Goal: Task Accomplishment & Management: Use online tool/utility

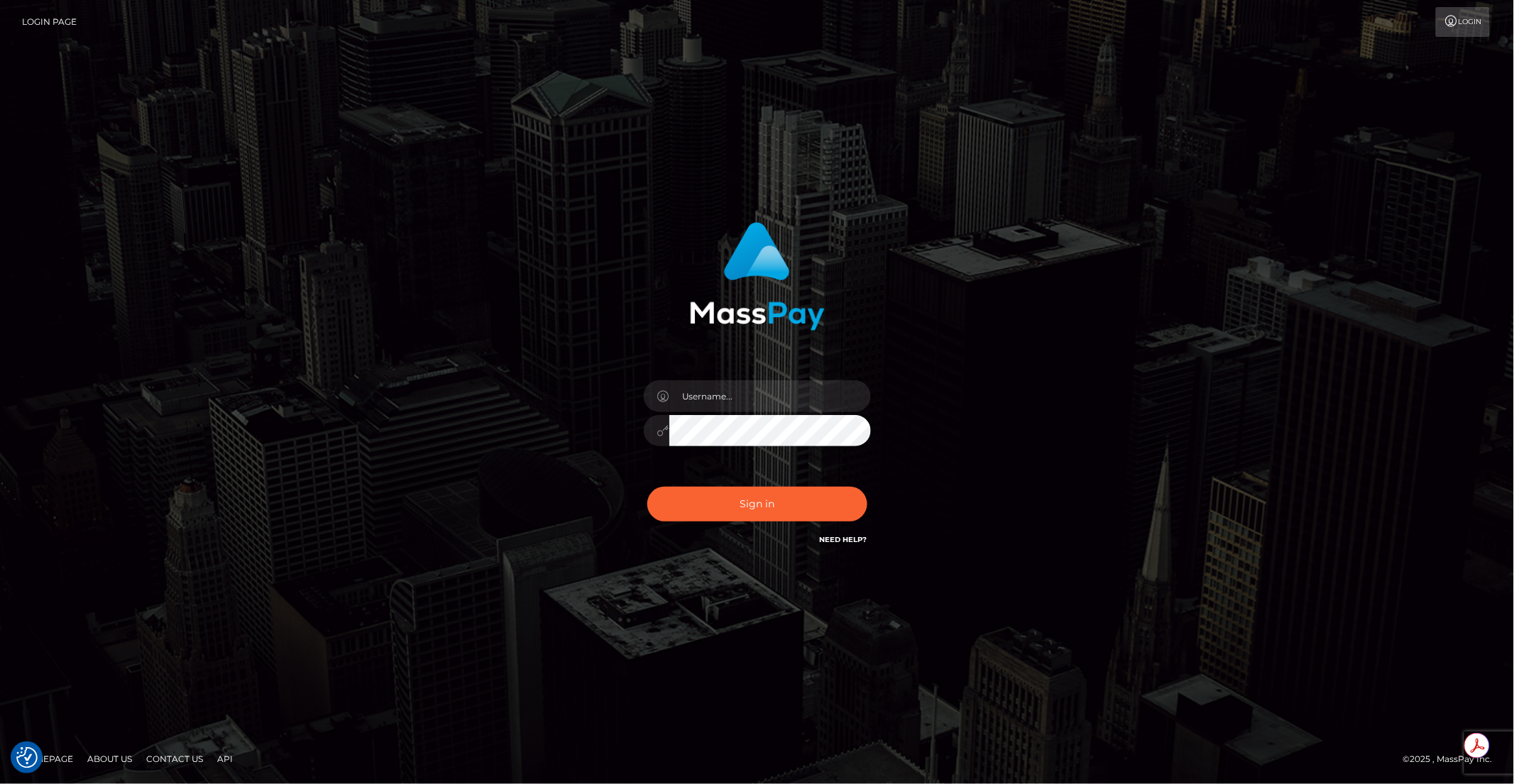
click at [870, 380] on div at bounding box center [870, 380] width 0 height 0
type input "brentg"
click at [764, 499] on button "Sign in" at bounding box center [757, 504] width 220 height 35
type input "brentg"
click at [764, 499] on button "Sign in" at bounding box center [757, 504] width 220 height 35
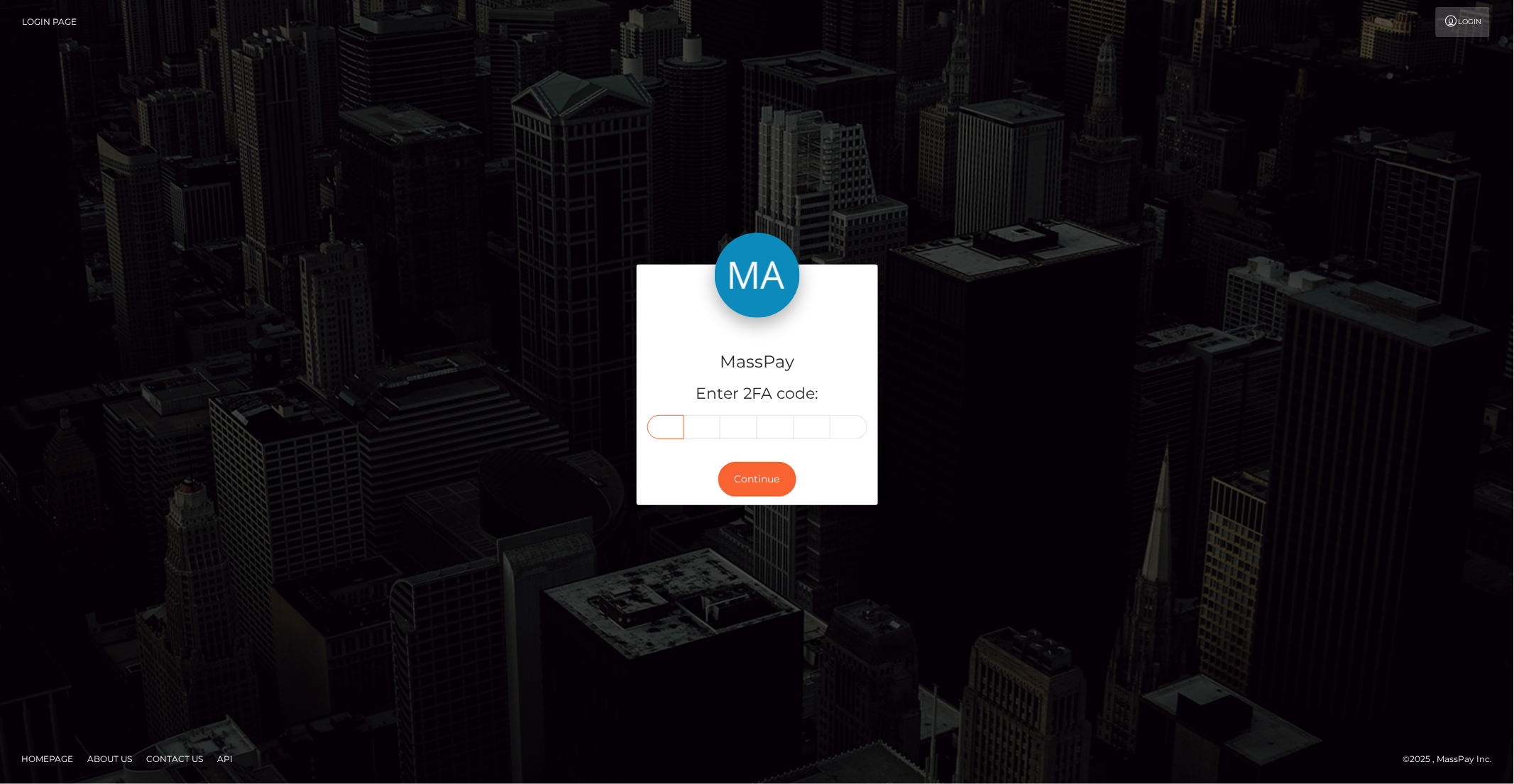
paste input "8"
type input "8"
type input "7"
type input "8"
type input "4"
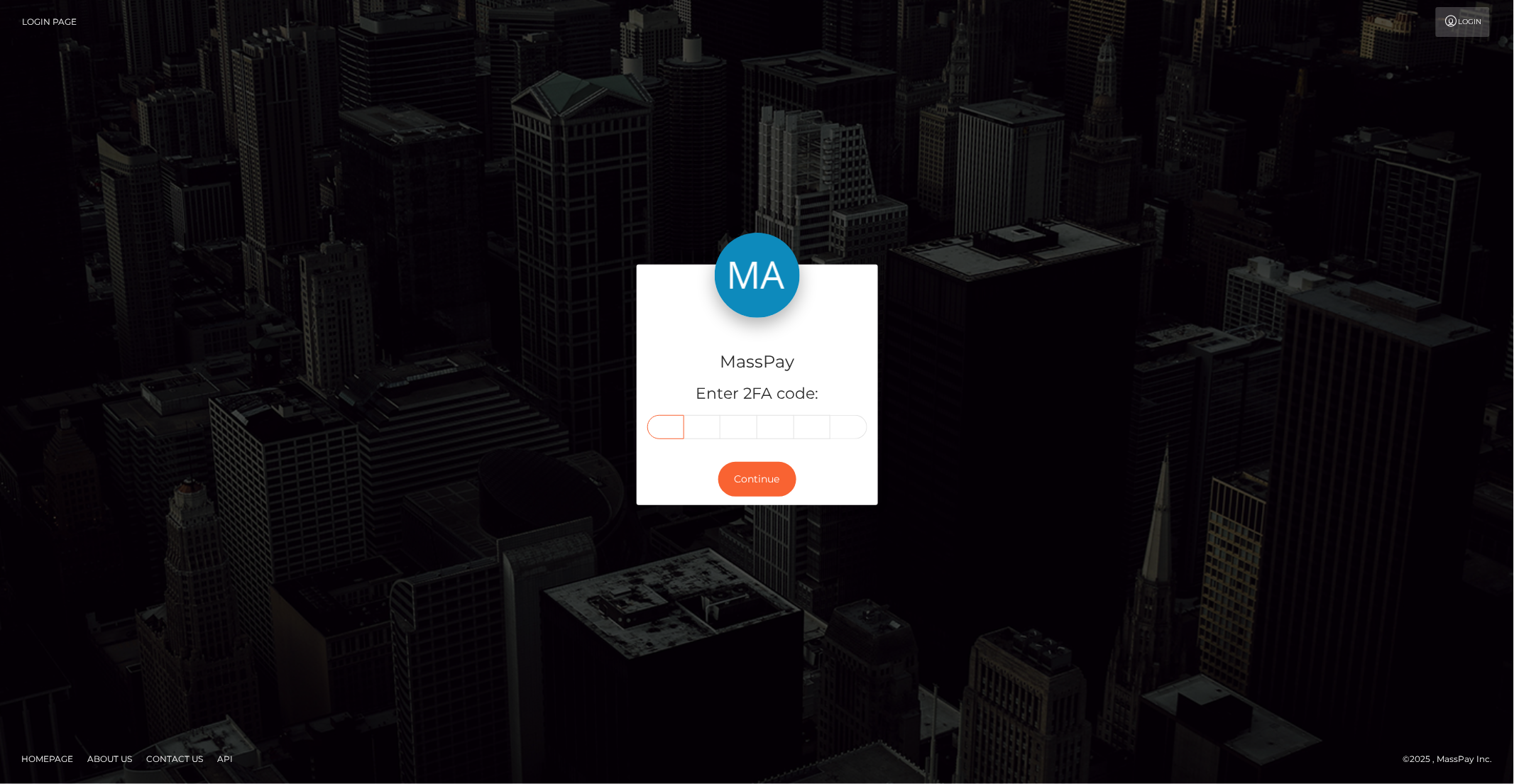
type input "6"
type input "3"
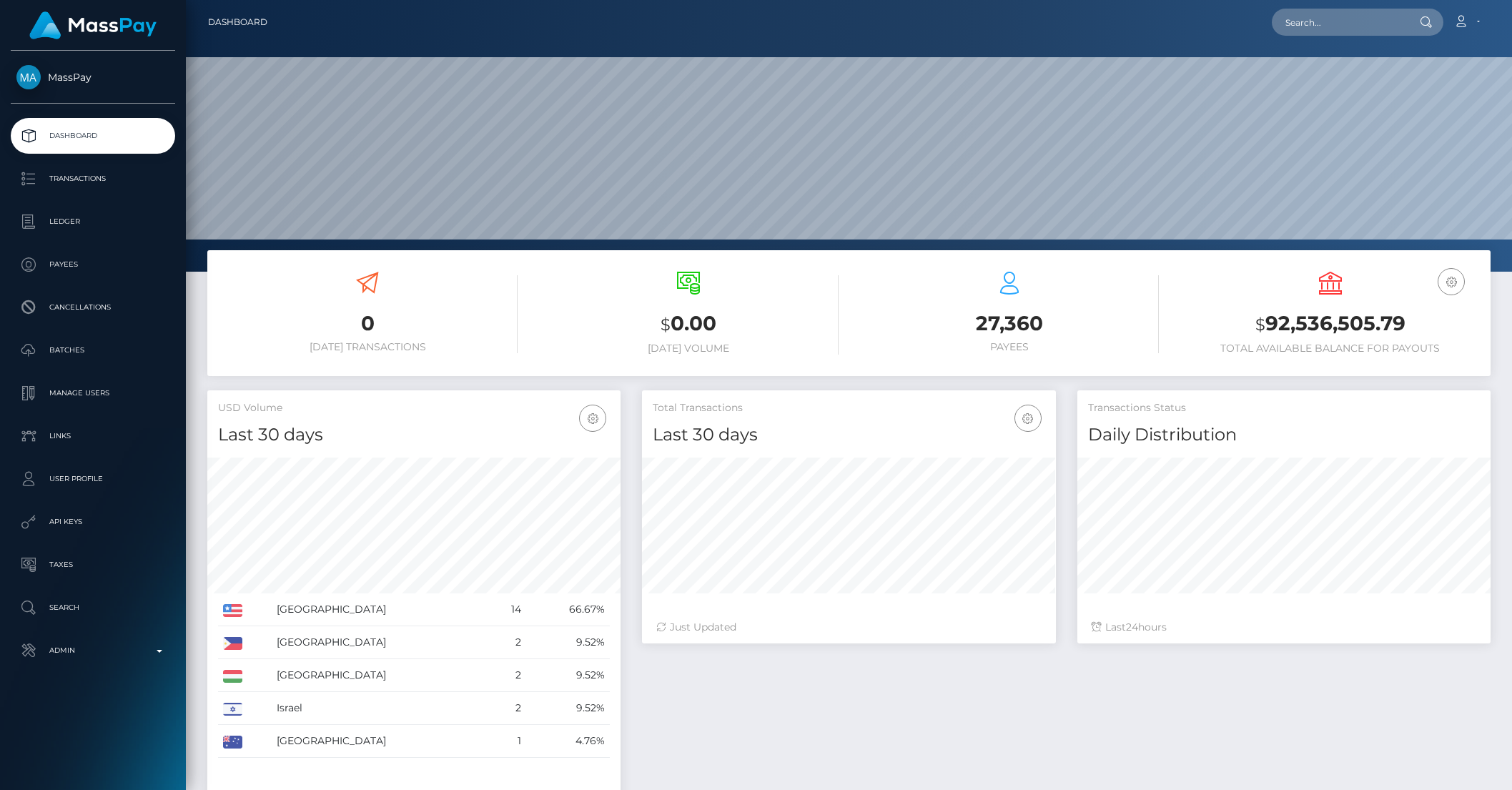
scroll to position [252, 413]
click at [1326, 28] on input "text" at bounding box center [1339, 22] width 135 height 27
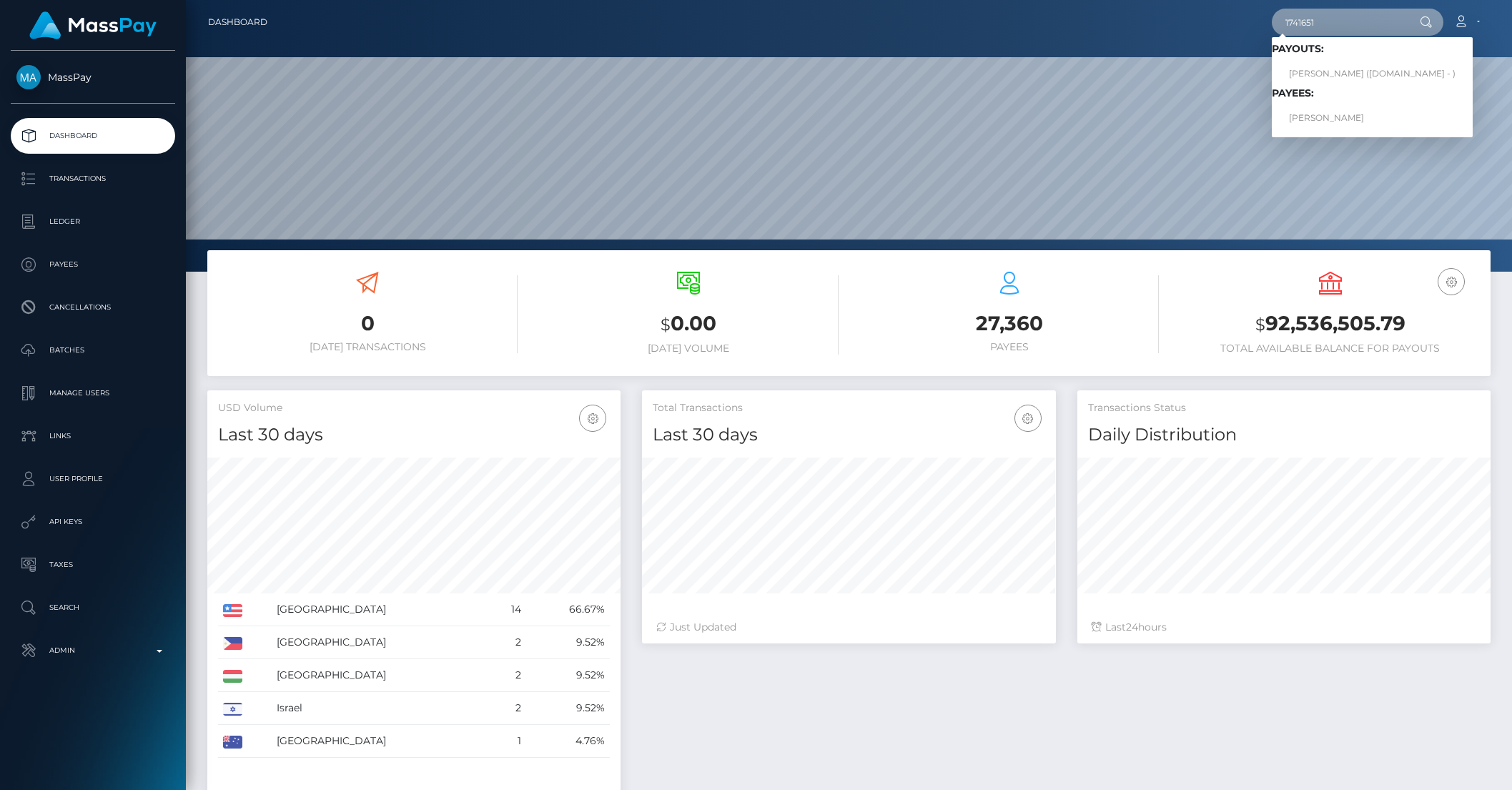
type input "1741651"
click at [1334, 133] on div "Loading... Loading... Payouts: BRET ALLEN DEWITT (McLuck.com - ) Payees: Tasnee…" at bounding box center [1372, 87] width 201 height 100
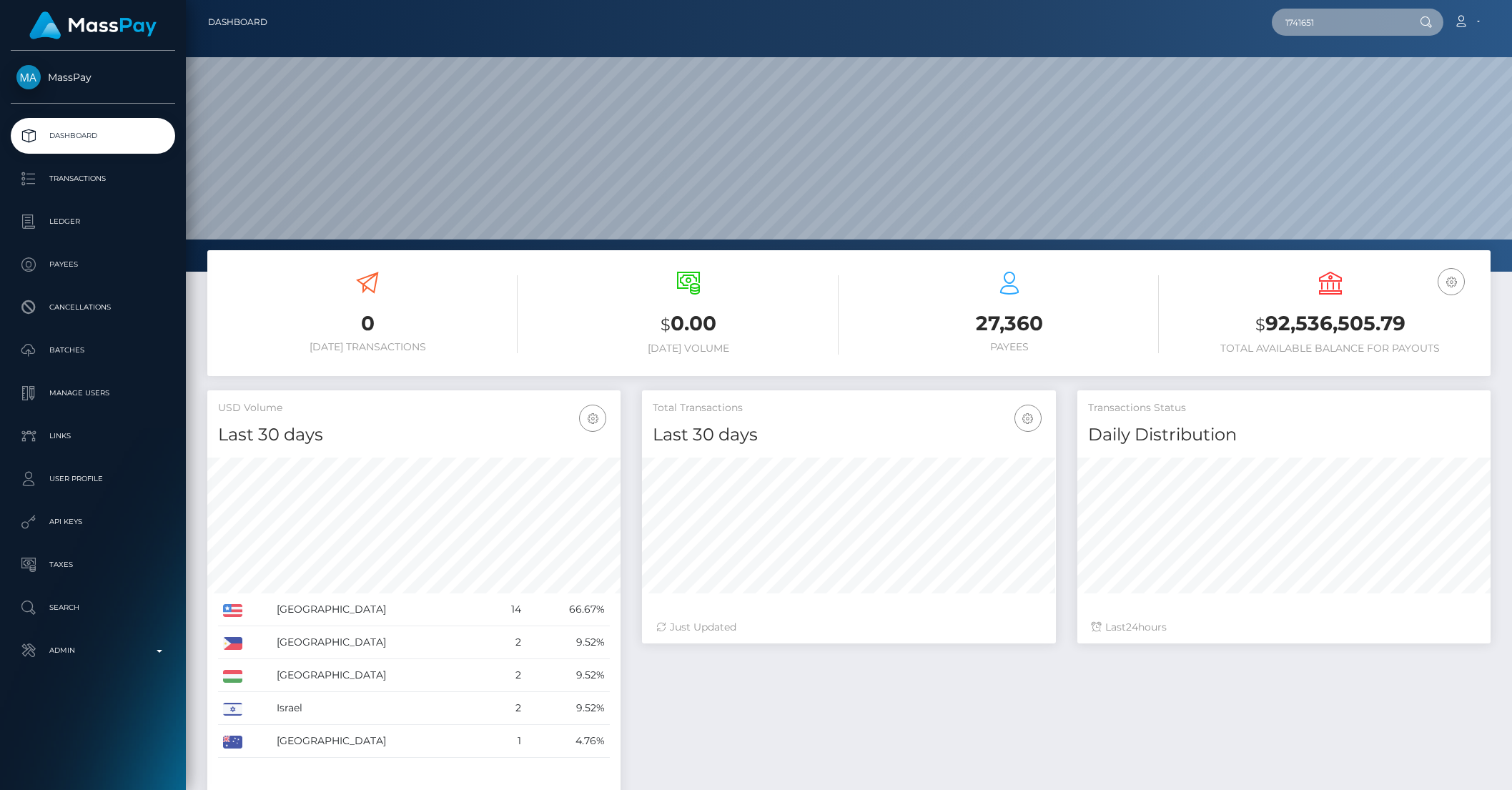
click at [1324, 33] on input "1741651" at bounding box center [1339, 22] width 135 height 27
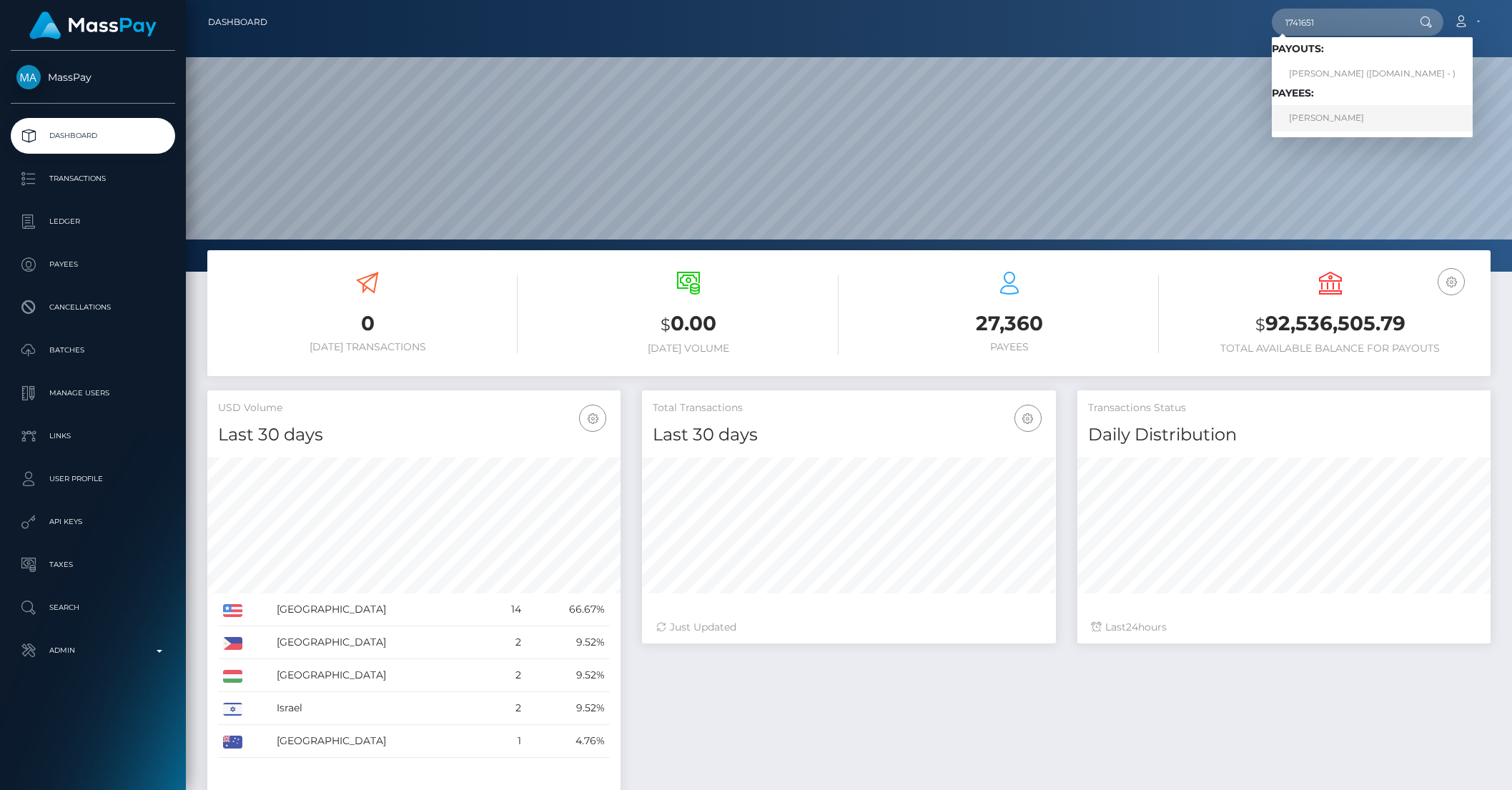
click at [1328, 105] on link "Tasneem Freg" at bounding box center [1372, 118] width 201 height 26
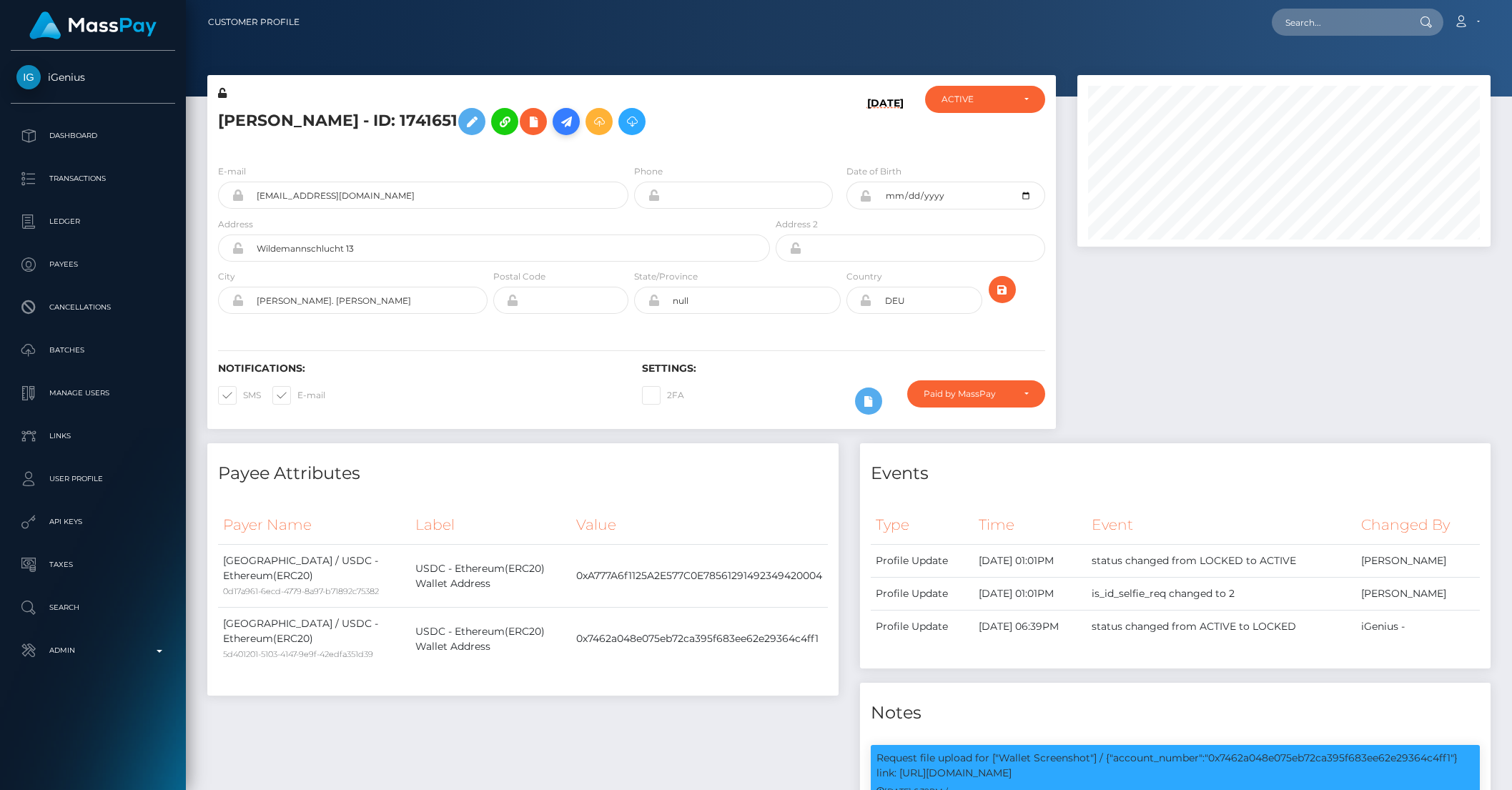
click at [557, 115] on icon at bounding box center [566, 121] width 17 height 18
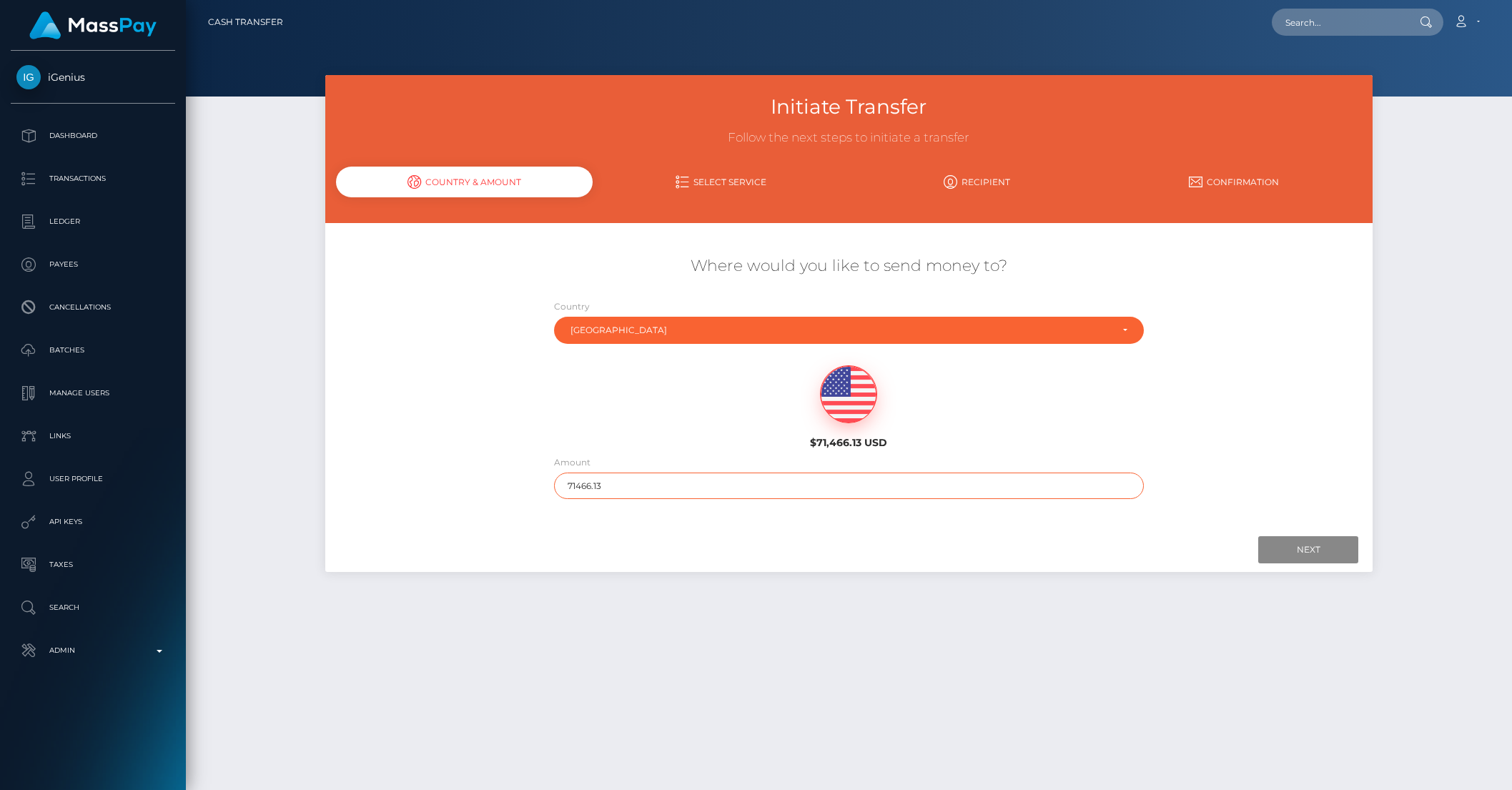
drag, startPoint x: 588, startPoint y: 486, endPoint x: 672, endPoint y: 484, distance: 84.0
click at [672, 484] on input "71466.13" at bounding box center [848, 485] width 590 height 26
type input "714"
click at [1319, 547] on input "Next" at bounding box center [1308, 549] width 100 height 27
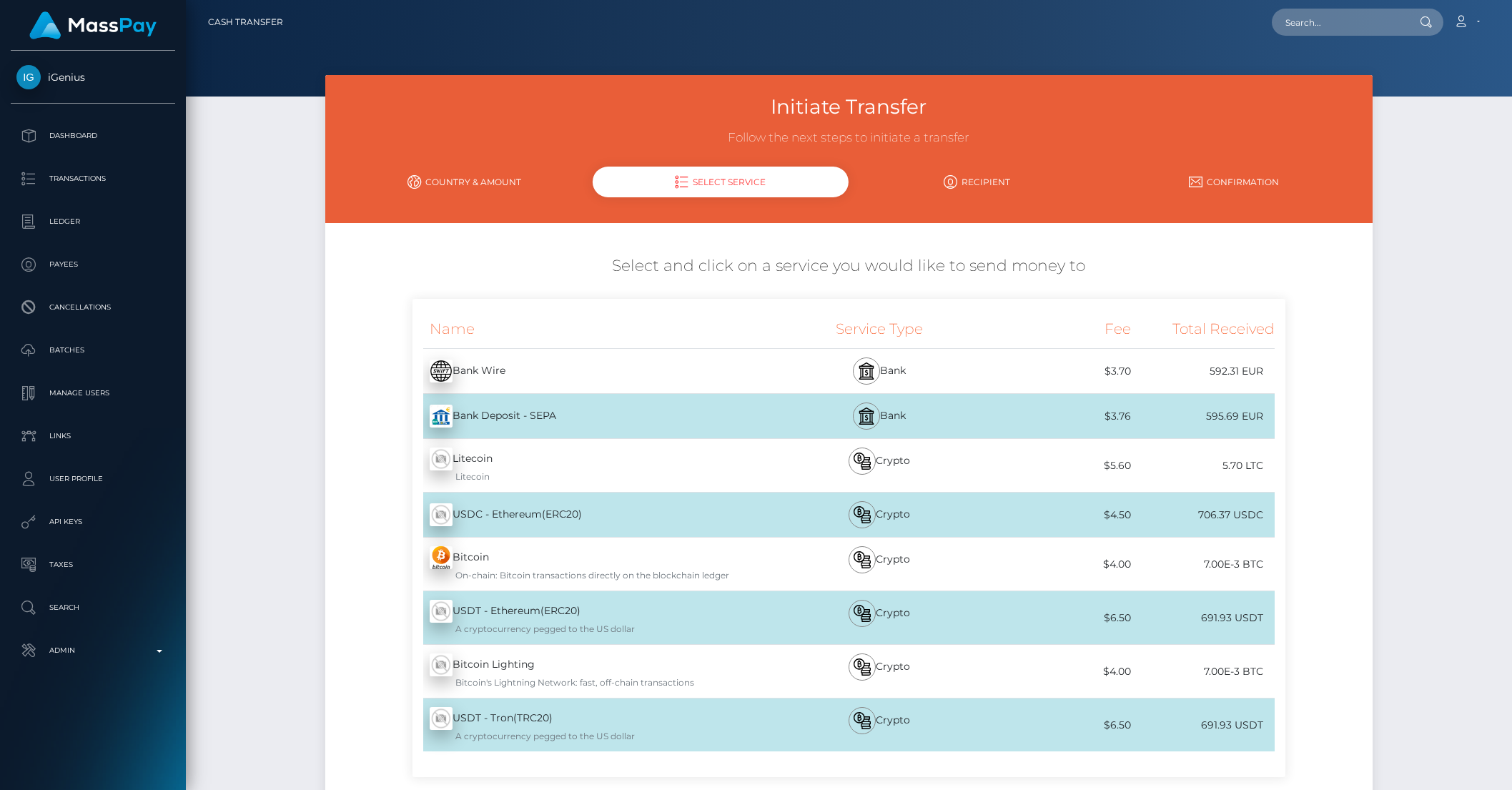
click at [747, 412] on div "Bank Deposit - SEPA - EUR" at bounding box center [592, 415] width 359 height 40
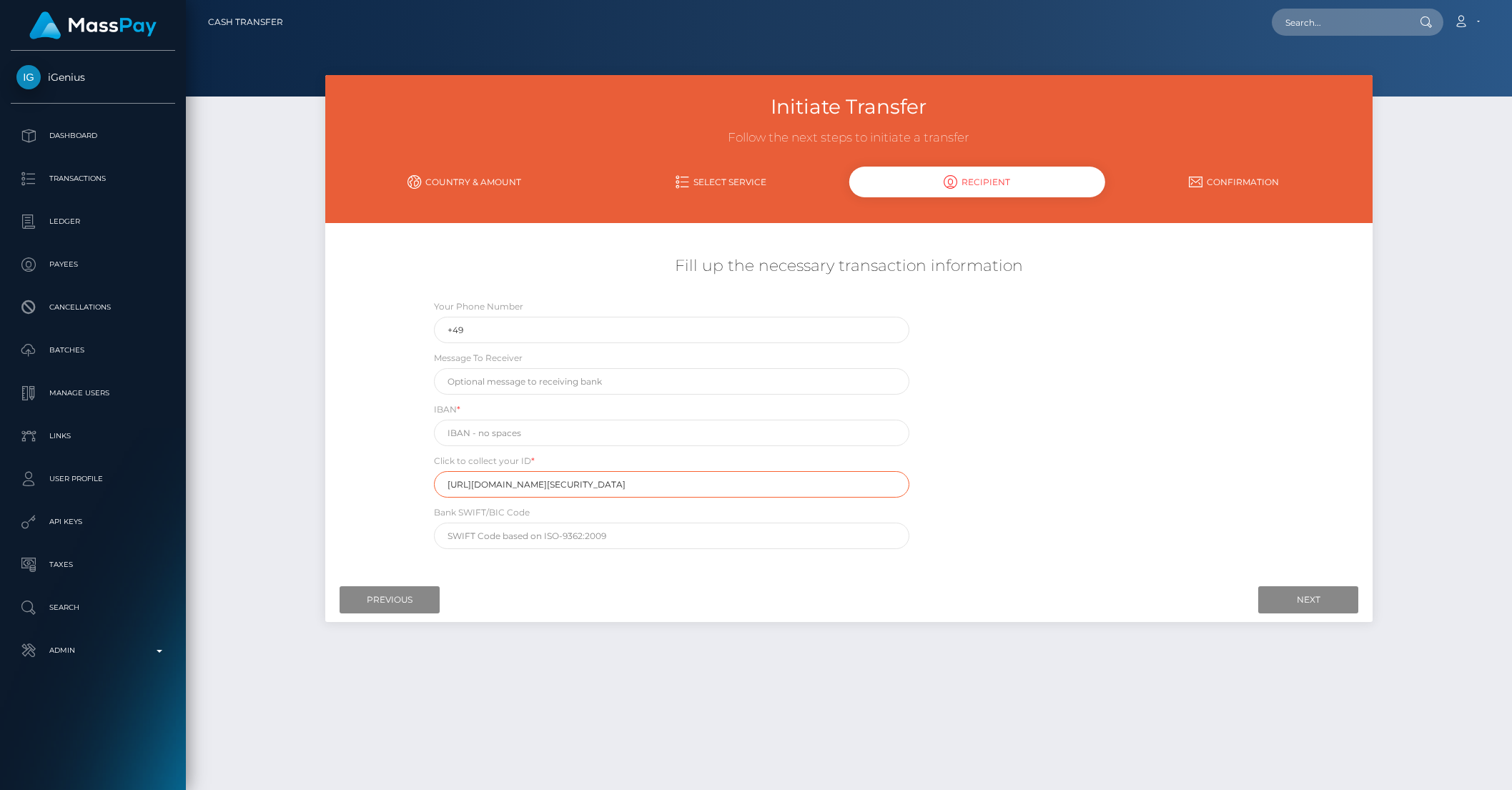
click at [509, 477] on input "https://magic.veriff.me/v/eyJhbGciOiJIUzI1NiIsInR5cCI6IkpXVCJ9.eyJpYXQiOjE3NTQ5…" at bounding box center [671, 484] width 475 height 26
click at [1300, 30] on input "text" at bounding box center [1339, 22] width 135 height 27
click at [1300, 29] on input "text" at bounding box center [1339, 22] width 135 height 27
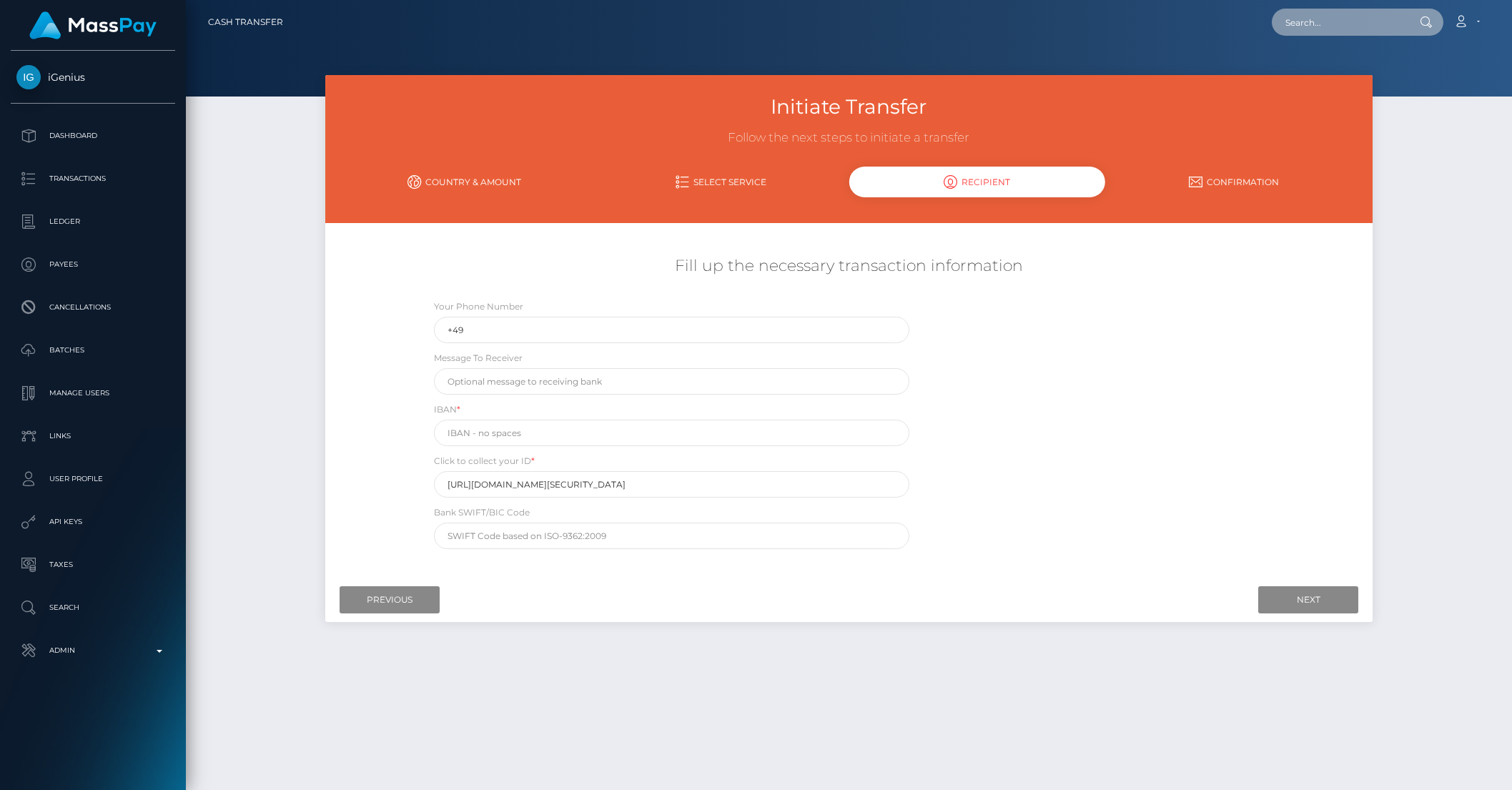
paste input "payout_c33c0c76-757f-11f0-9703-0266f44cc279"
type input "c33c0c76-757f-11f0-9703-0266f44cc279"
click at [1360, 70] on link "CODY LEE VAUJIN (Whop Inc - )" at bounding box center [1356, 74] width 167 height 26
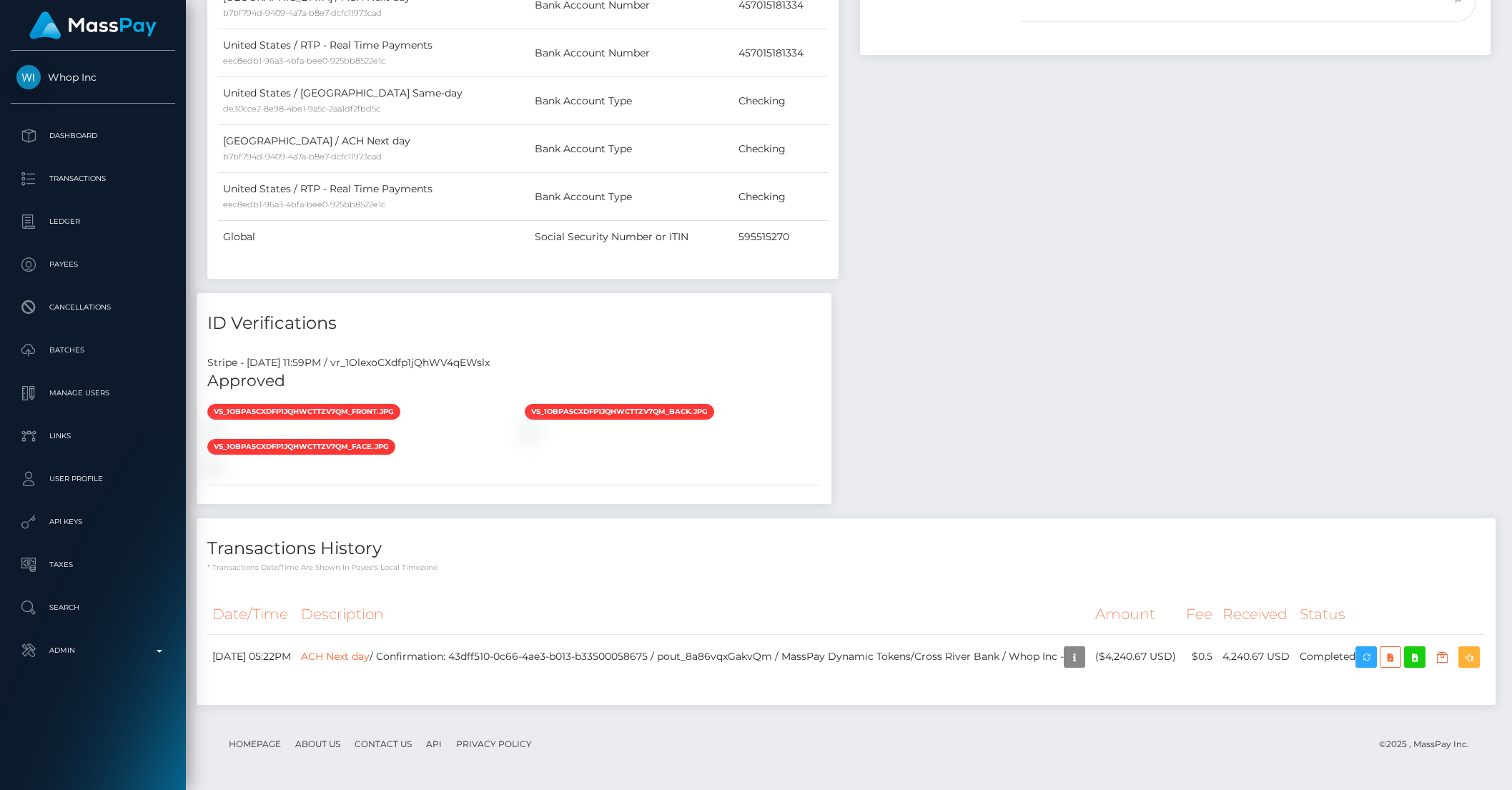
scroll to position [802, 0]
click at [1066, 666] on icon "button" at bounding box center [1075, 657] width 17 height 18
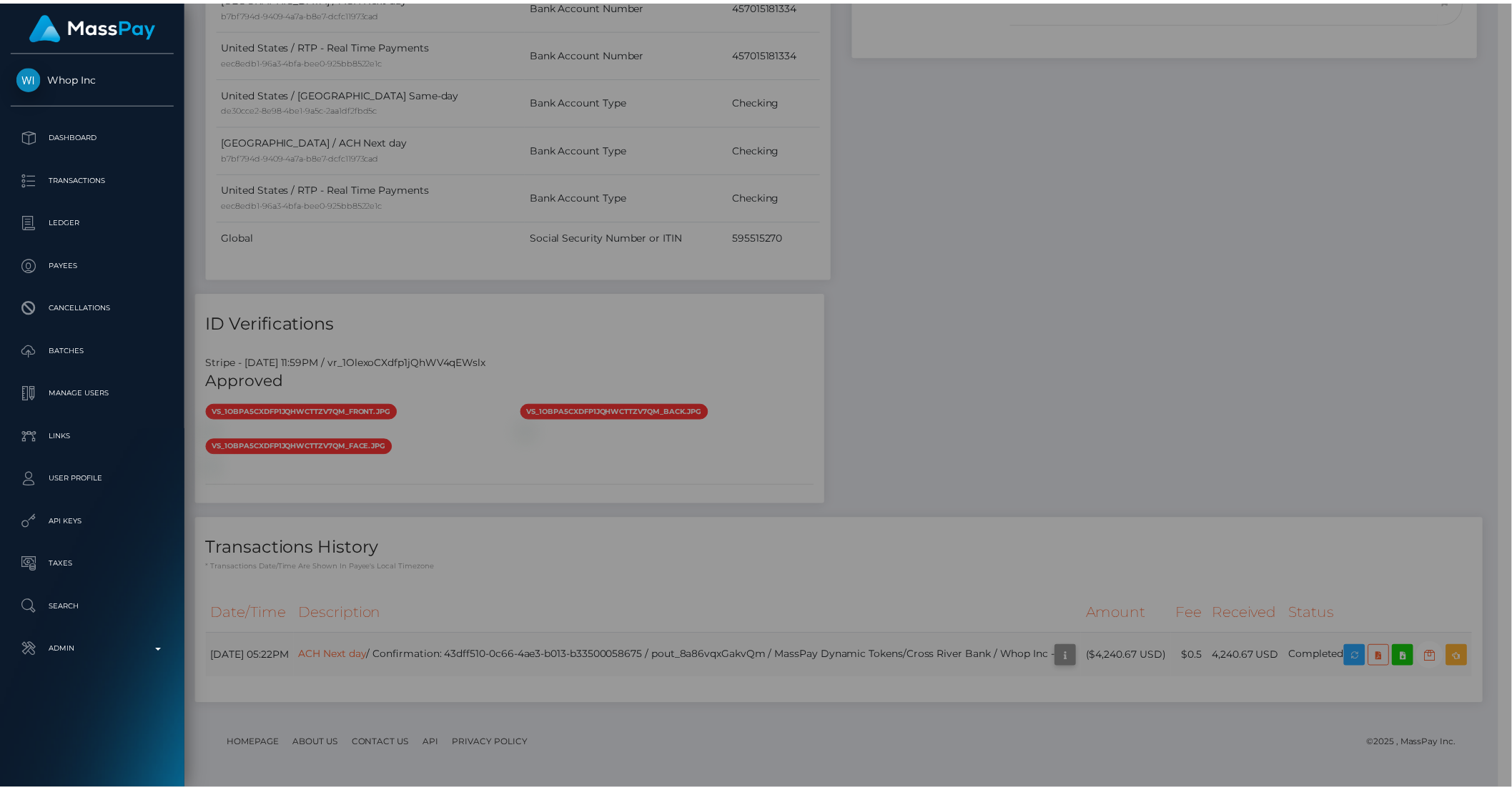
scroll to position [714498, 714435]
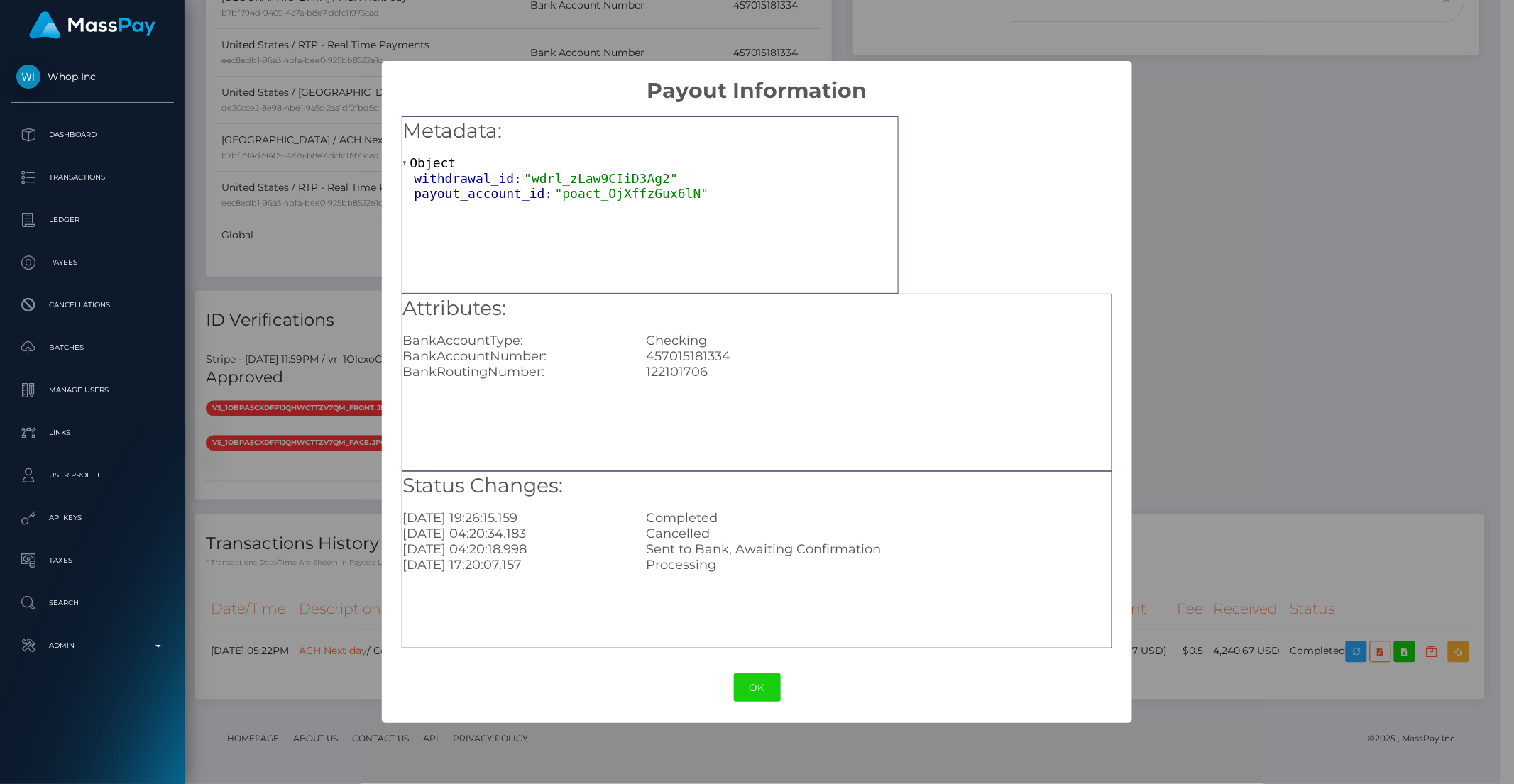
click at [758, 702] on div "OK No Cancel" at bounding box center [757, 688] width 750 height 43
click at [760, 697] on button "OK" at bounding box center [757, 687] width 47 height 29
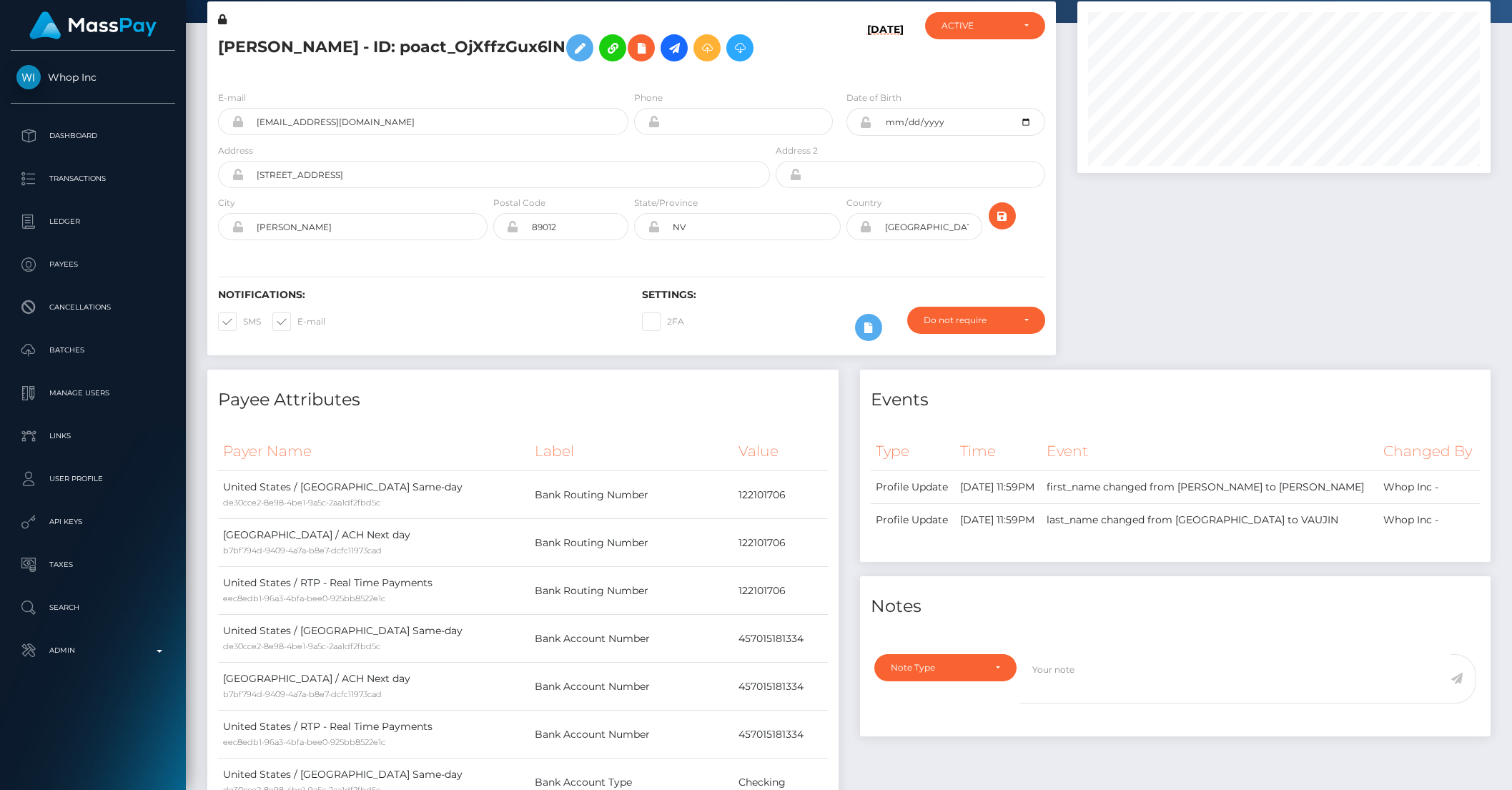
scroll to position [0, 0]
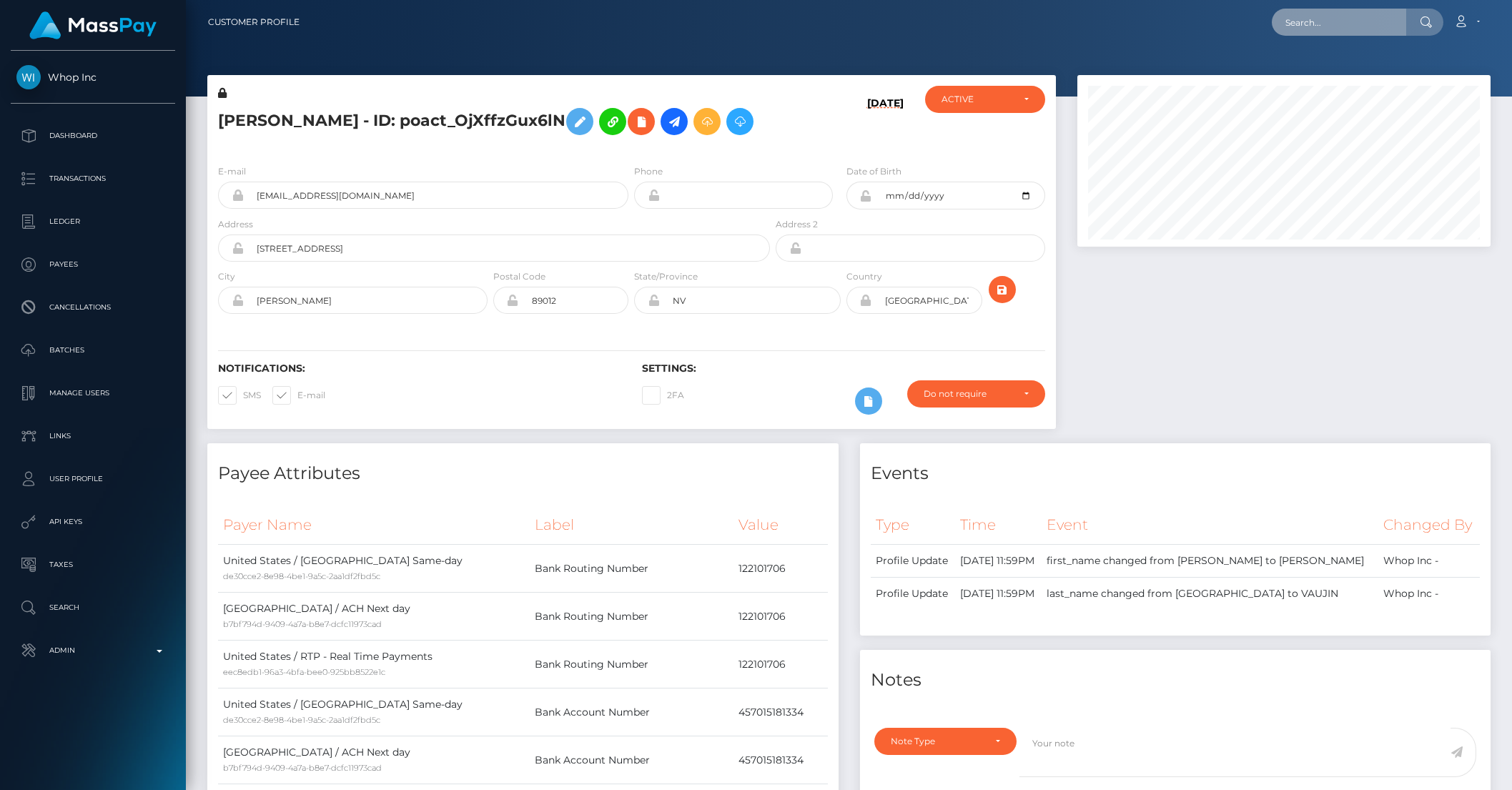
click at [1323, 31] on input "text" at bounding box center [1339, 22] width 135 height 27
paste input "payout_f3e4f755-7583-11f0-9703-0266f44cc279"
type input "f3e4f755-7583-11f0-9703-0266f44cc279"
click at [1354, 85] on link "HandyLink LLC (Whop Inc - )" at bounding box center [1350, 74] width 157 height 26
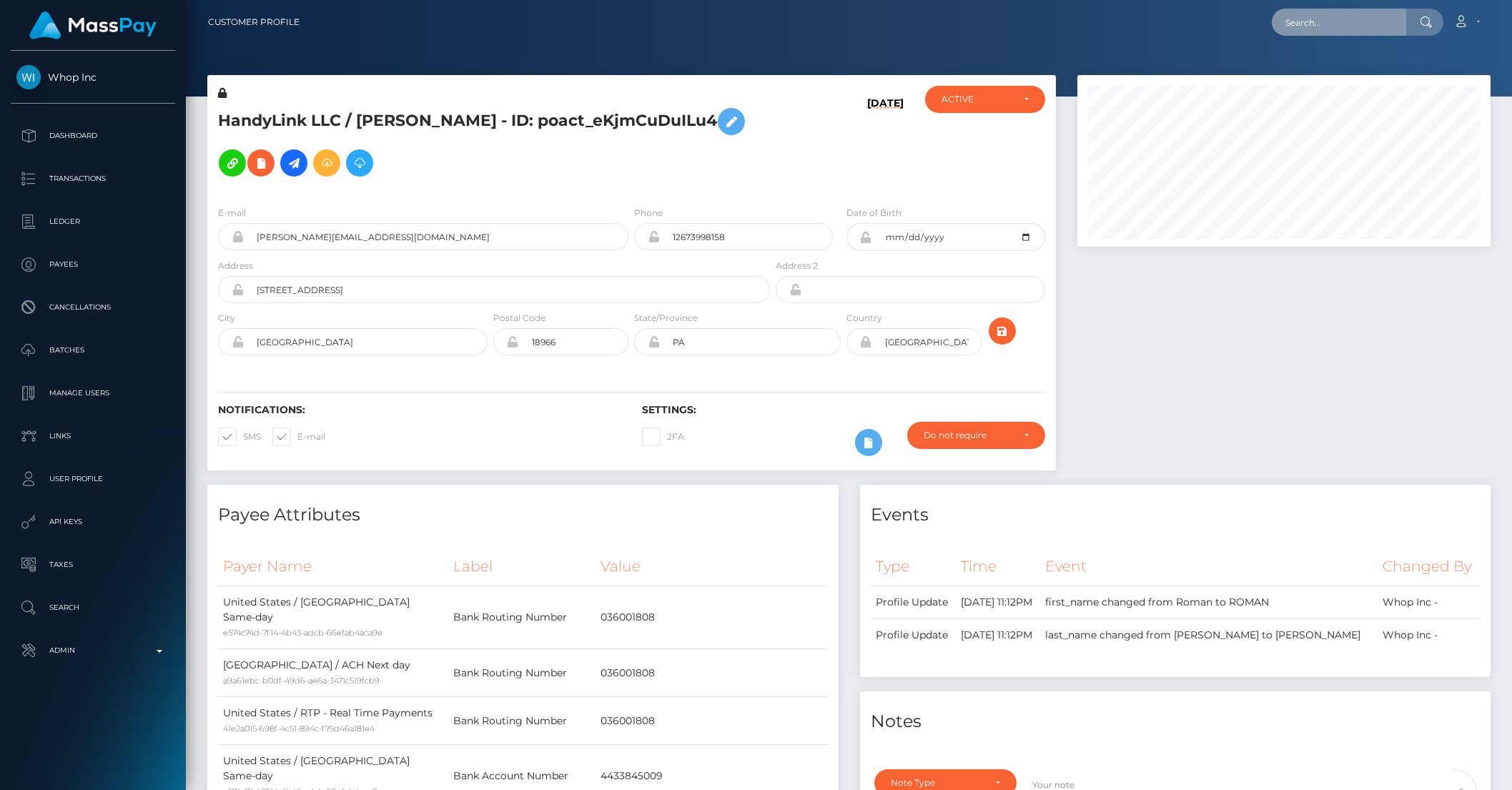
click at [1333, 28] on input "text" at bounding box center [1339, 22] width 135 height 27
paste input "payout_5ad2e6be-7585-11f0-9703-0266f44cc279"
type input "5ad2e6be-7585-11f0-9703-0266f44cc279"
click at [1335, 69] on link "Bloom Creative LLC (Whop Inc - )" at bounding box center [1361, 74] width 178 height 26
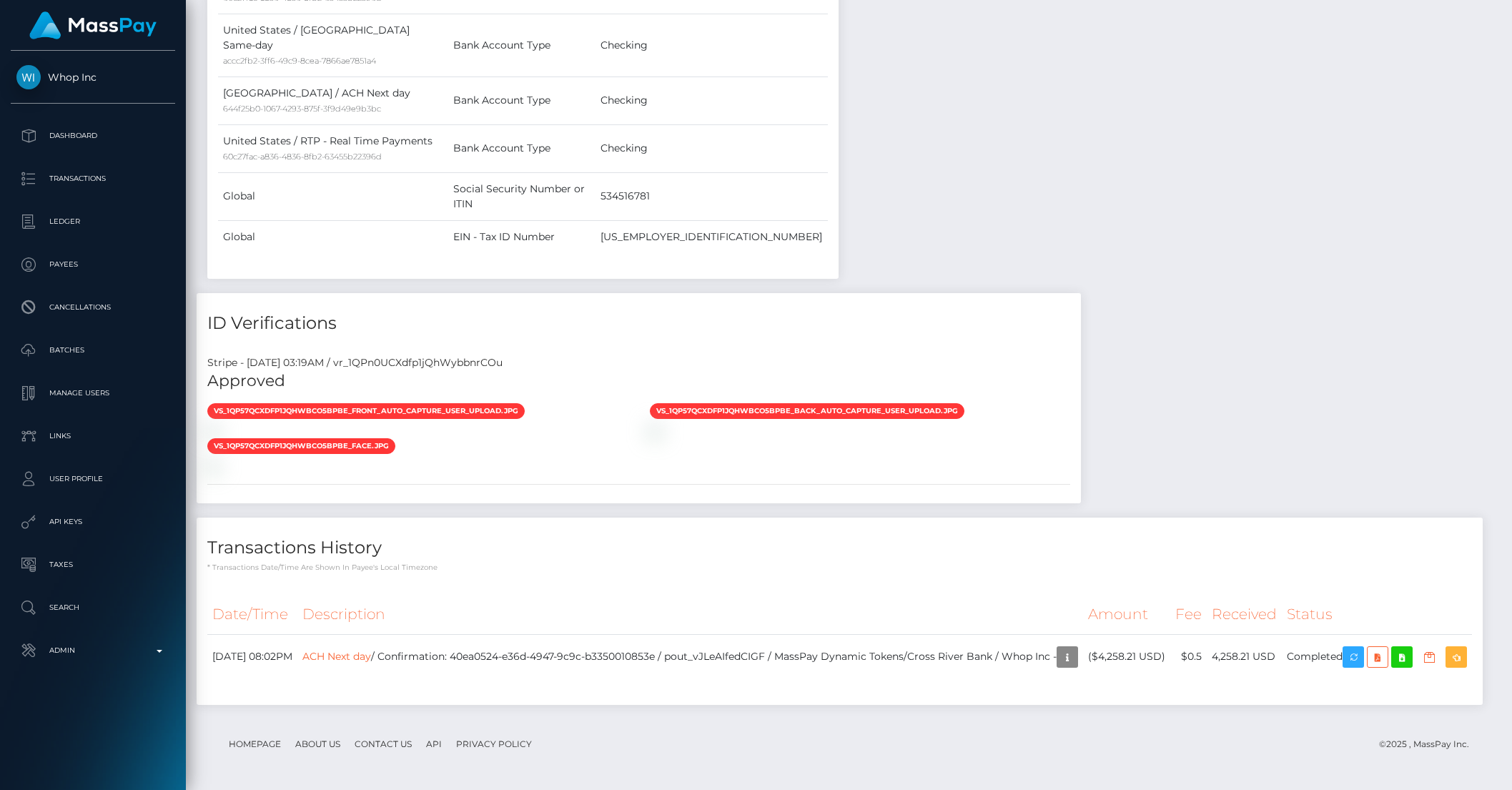
scroll to position [1456, 0]
click at [101, 182] on p "Transactions" at bounding box center [93, 178] width 153 height 21
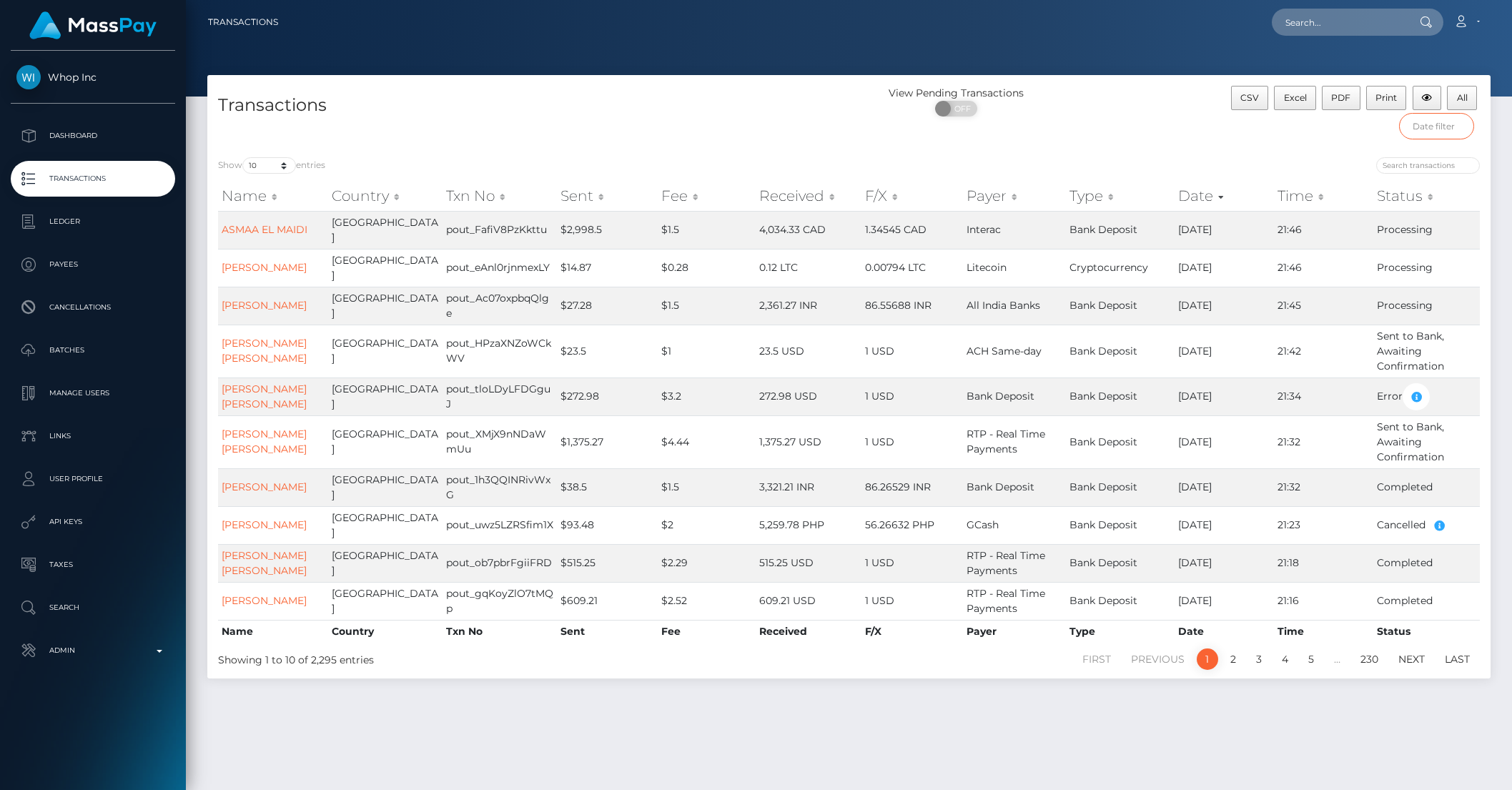
click at [1423, 128] on input "text" at bounding box center [1436, 126] width 75 height 26
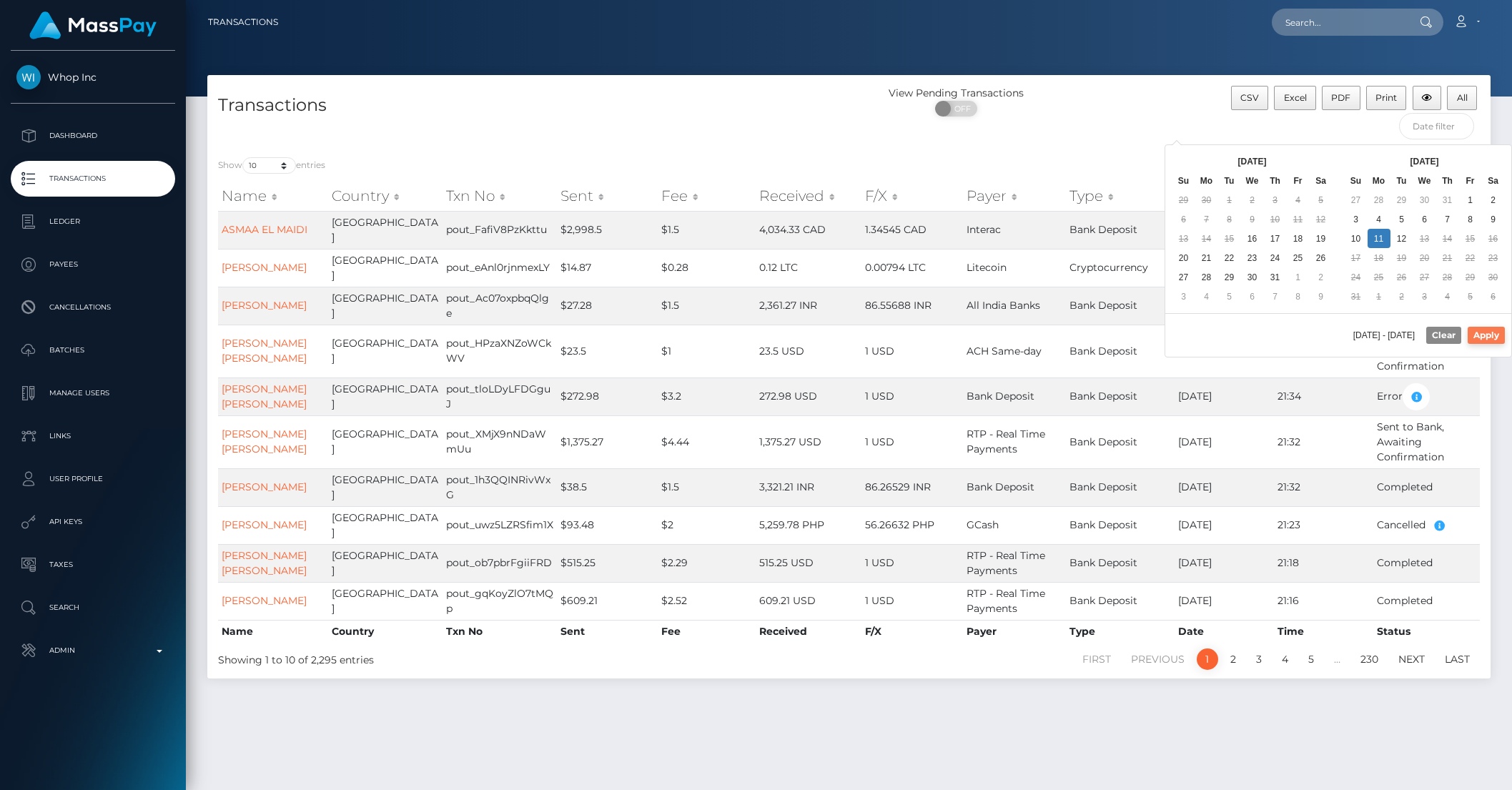
click at [1486, 331] on button "Apply" at bounding box center [1486, 335] width 37 height 17
type input "08/11/2025 - 08/11/2025"
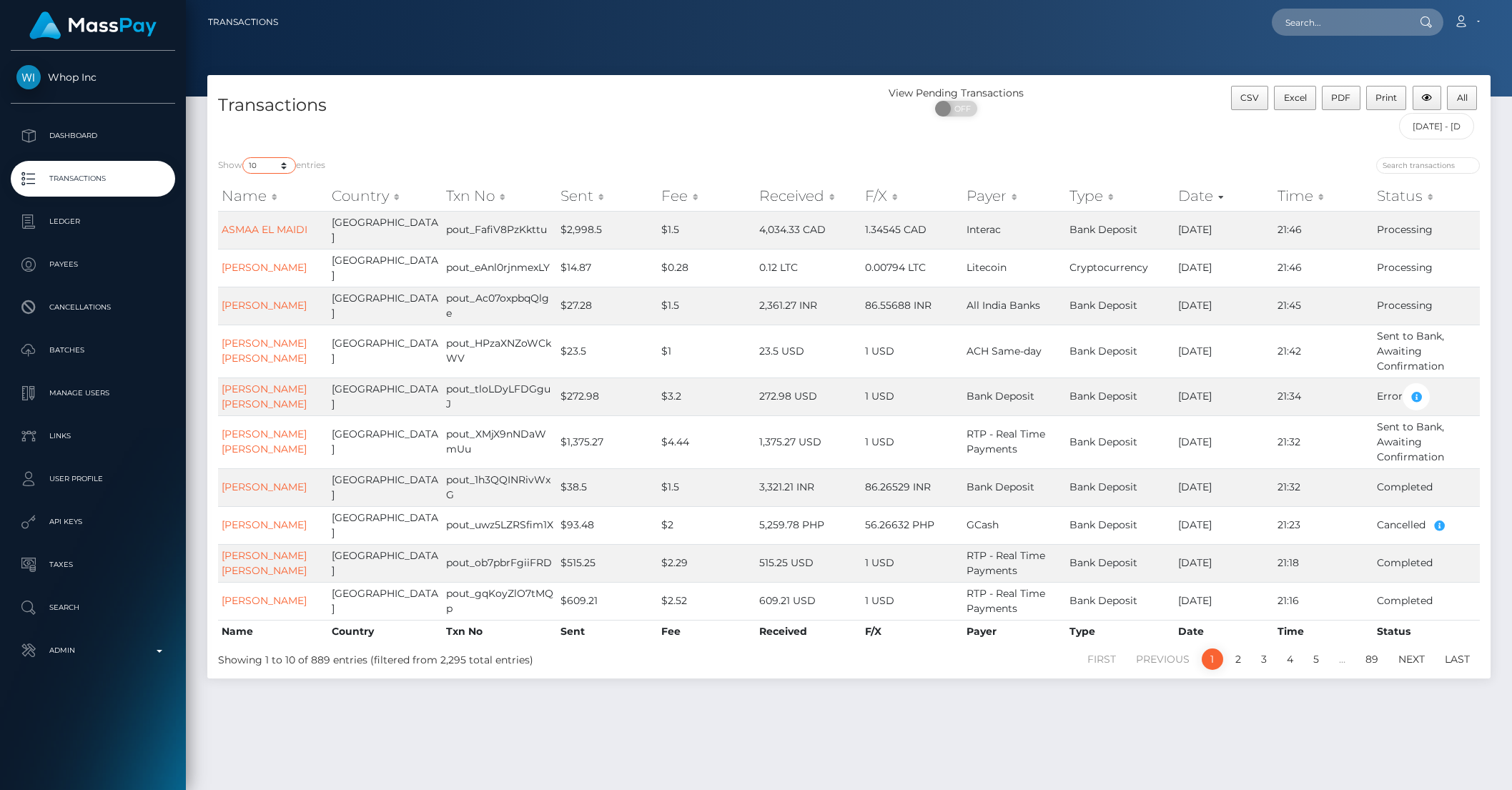
click at [269, 158] on select "10 25 50 100 250 500 1,000 3,500 All" at bounding box center [269, 165] width 54 height 17
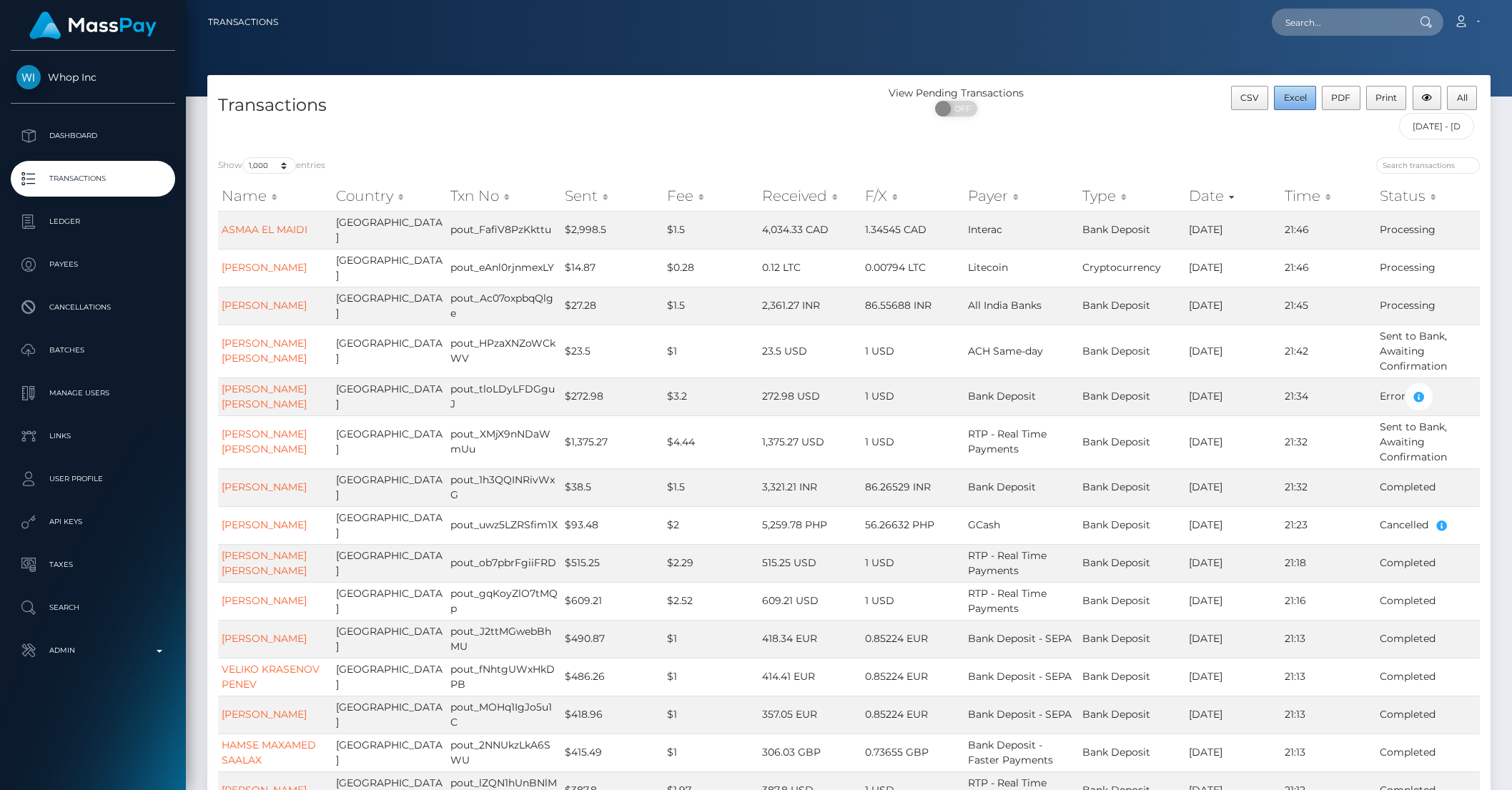
click at [1284, 96] on span "Excel" at bounding box center [1294, 97] width 23 height 11
click at [282, 161] on select "10 25 50 100 250 500 1,000 3,500 All" at bounding box center [269, 165] width 54 height 17
select select "10"
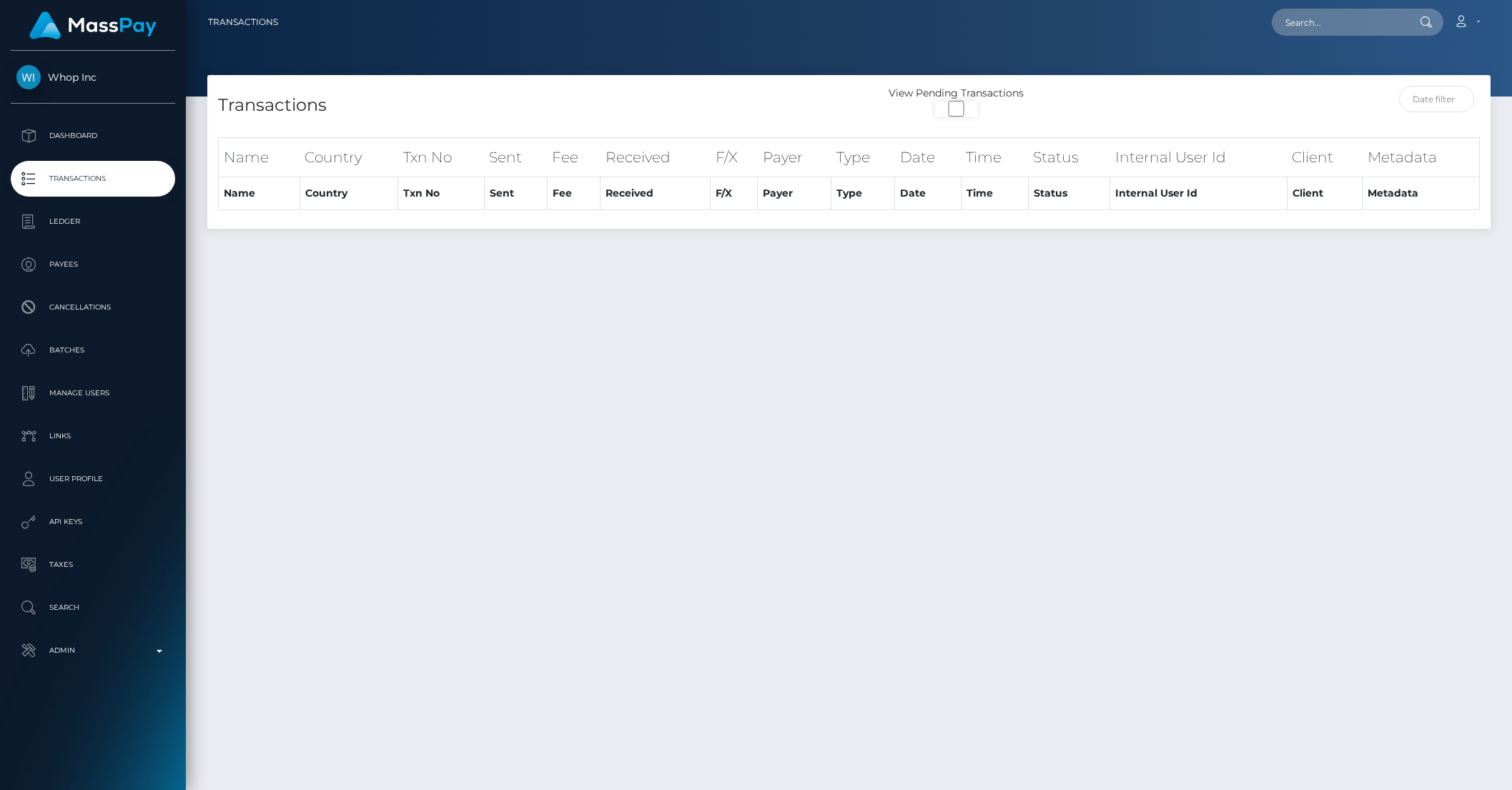
select select "1000"
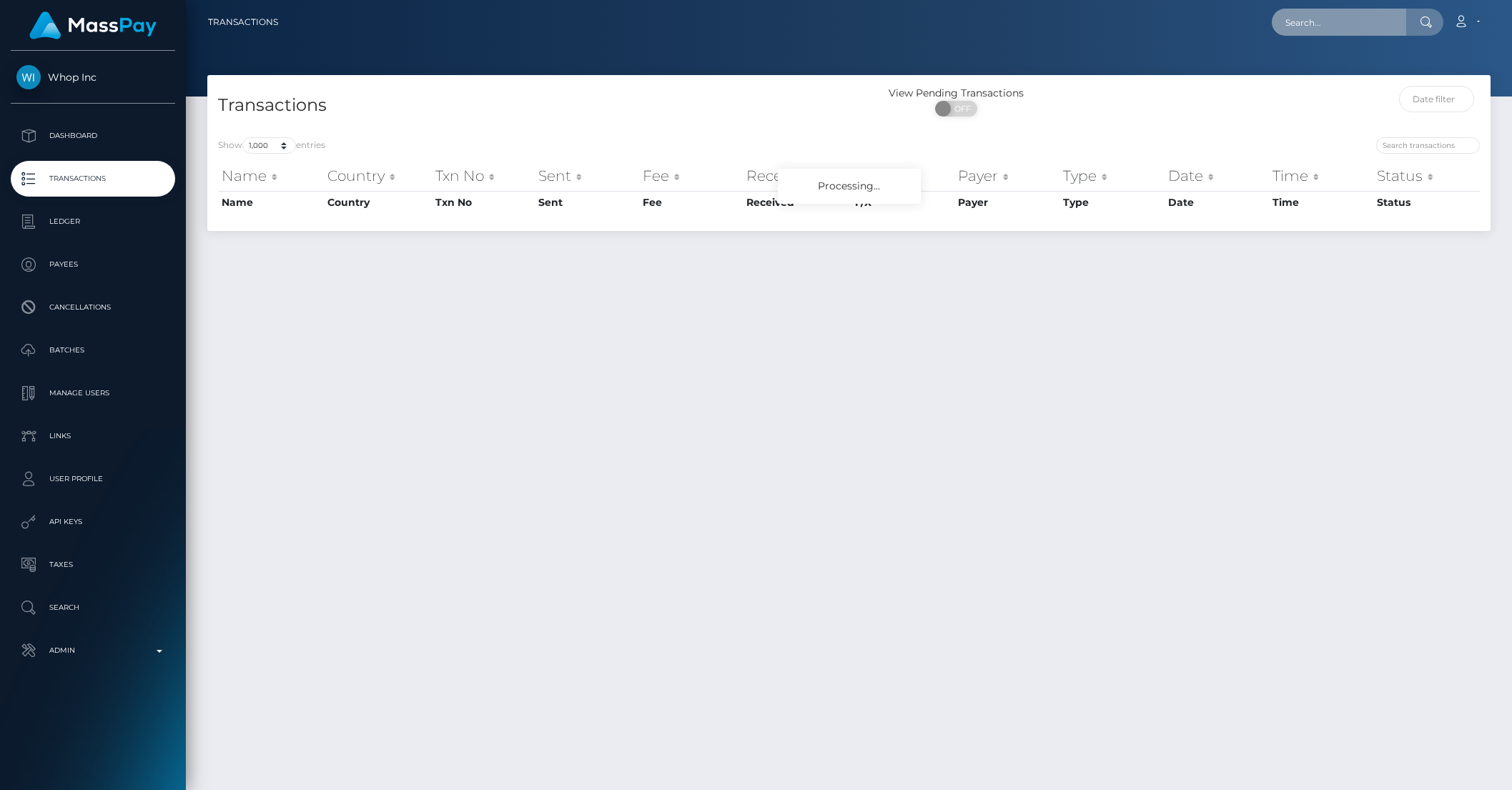
click at [1371, 33] on input "text" at bounding box center [1339, 22] width 135 height 27
paste input "payout_5ad2e6be-7585-11f0-9703-0266f44cc279"
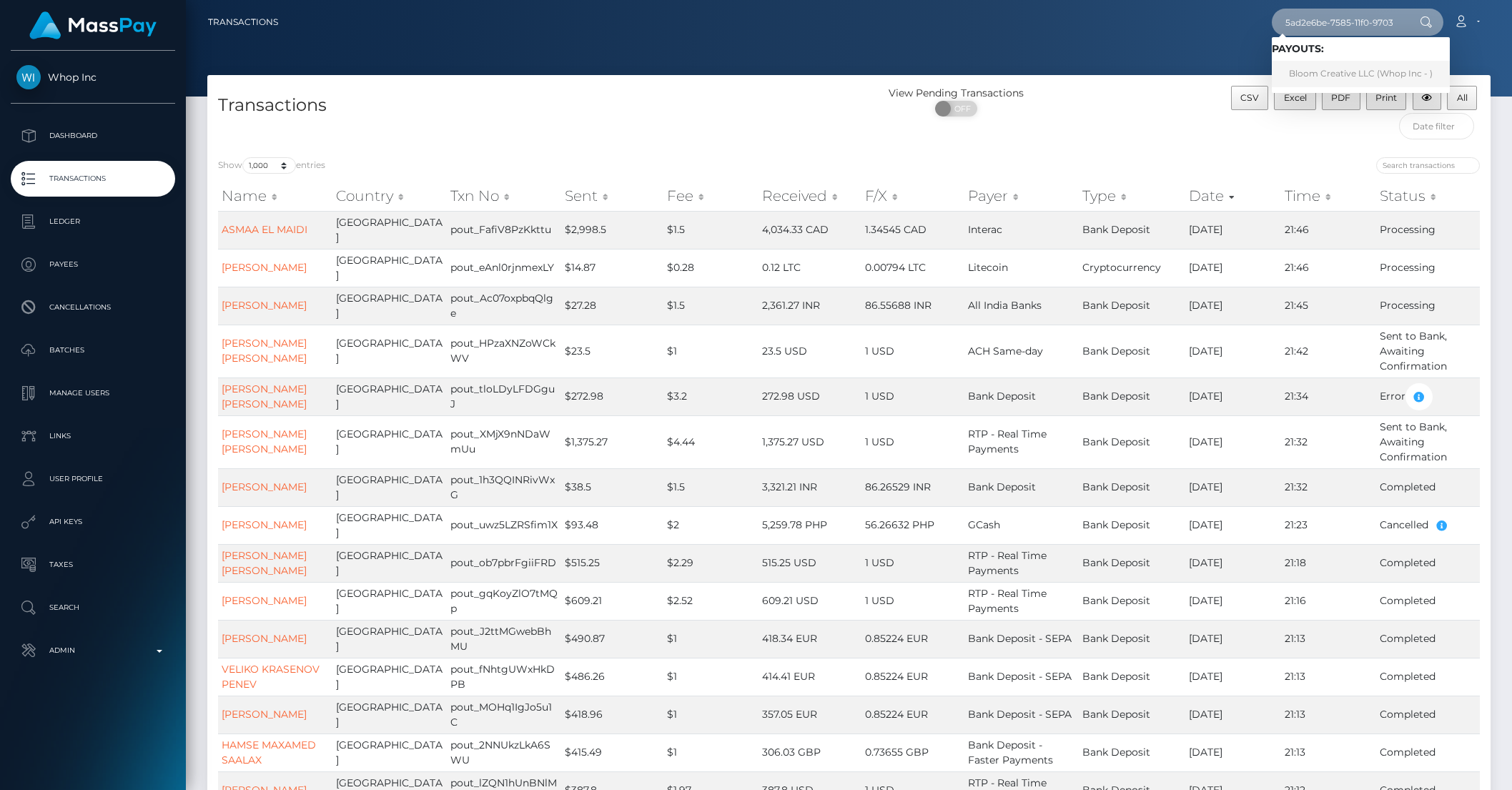
type input "5ad2e6be-7585-11f0-9703-0266f44cc279"
click at [1348, 73] on link "Bloom Creative LLC (Whop Inc - )" at bounding box center [1361, 74] width 178 height 26
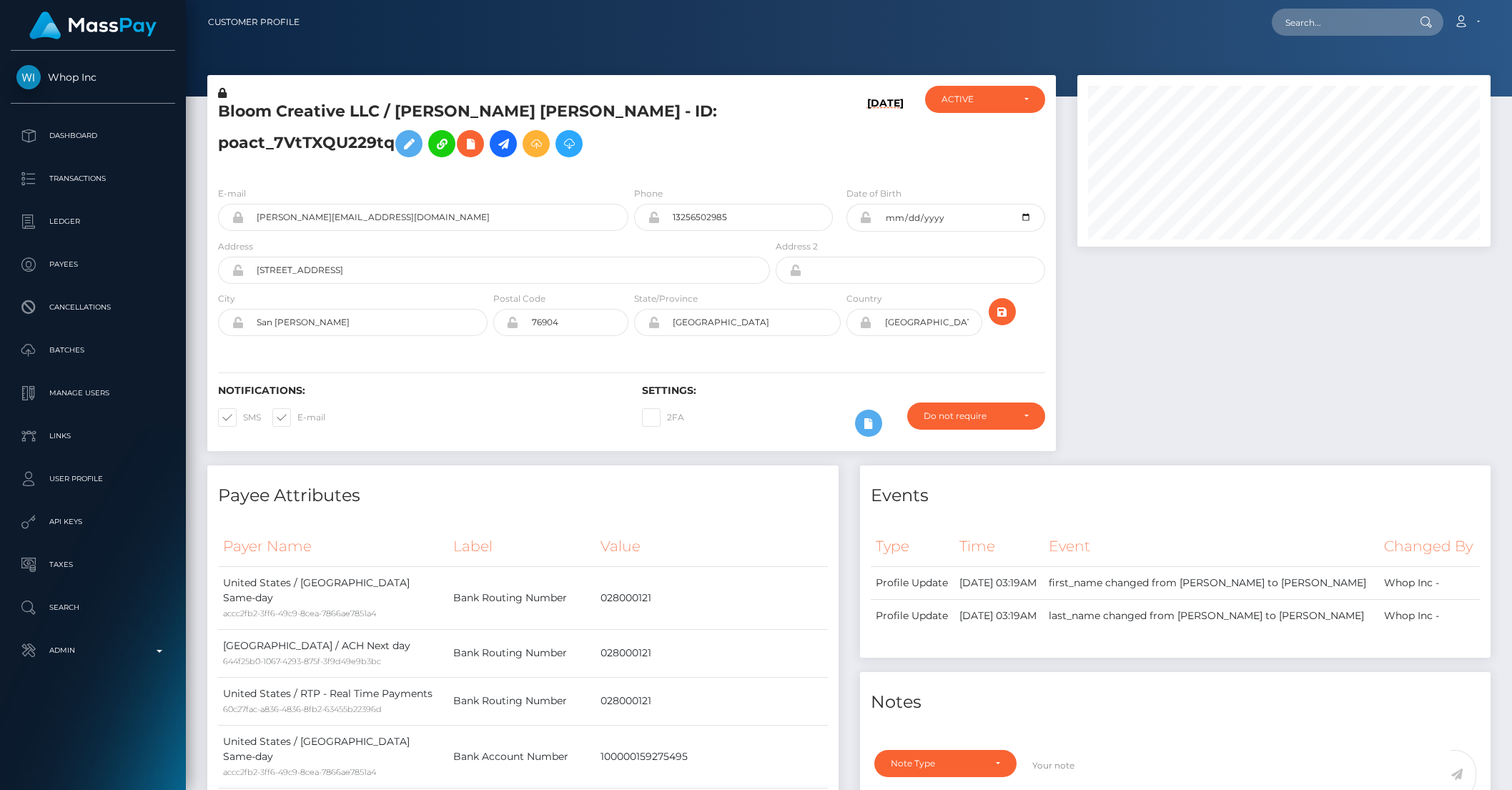
scroll to position [172, 413]
click at [1342, 36] on div "Loading... Loading... Account Edit Profile Logout" at bounding box center [900, 22] width 1179 height 30
click at [1319, 21] on input "text" at bounding box center [1339, 22] width 135 height 27
paste input "poact_j56jTR4N0hLW"
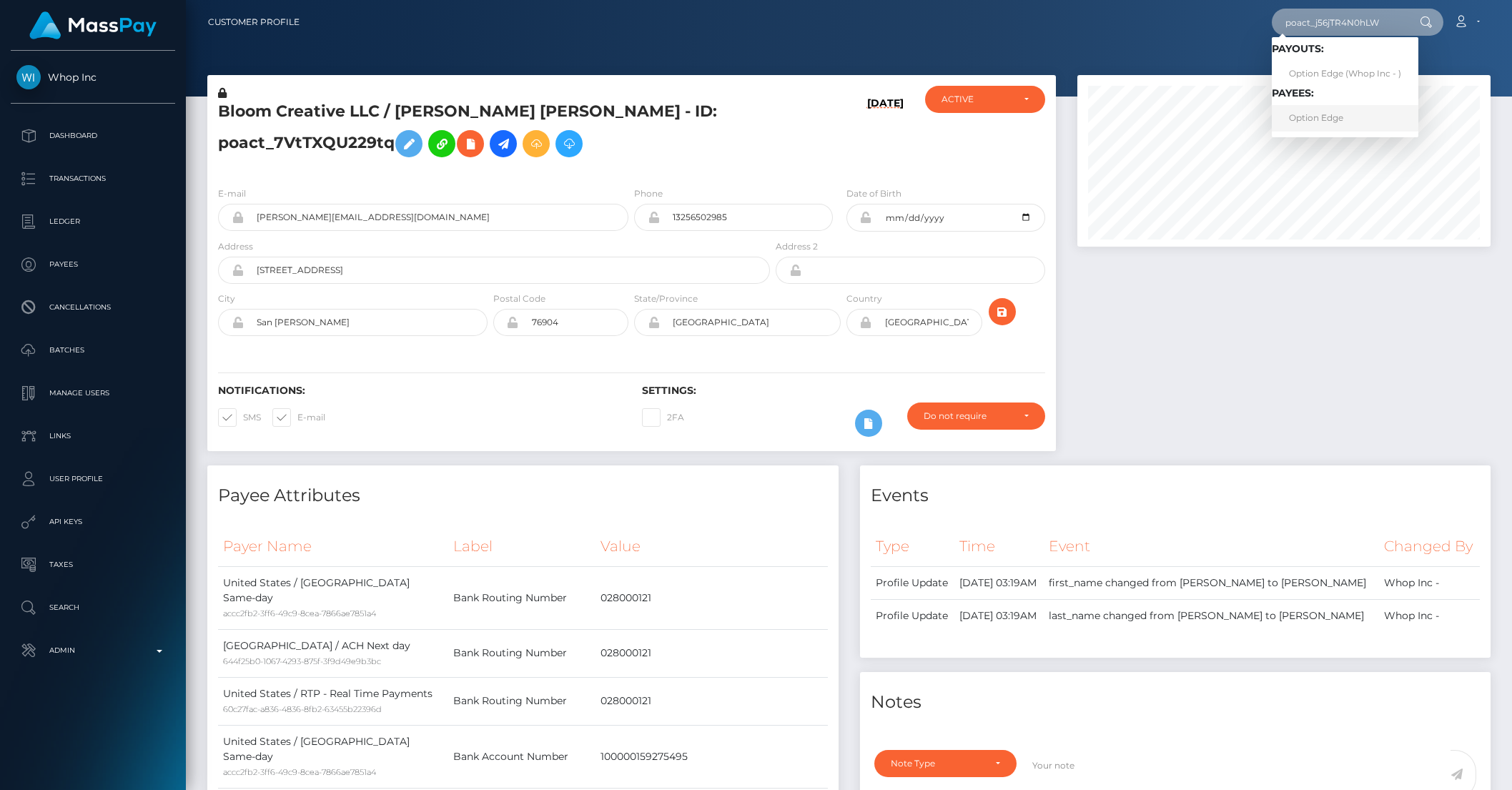
type input "poact_j56jTR4N0hLW"
click at [1313, 115] on link "Option Edge" at bounding box center [1345, 118] width 146 height 26
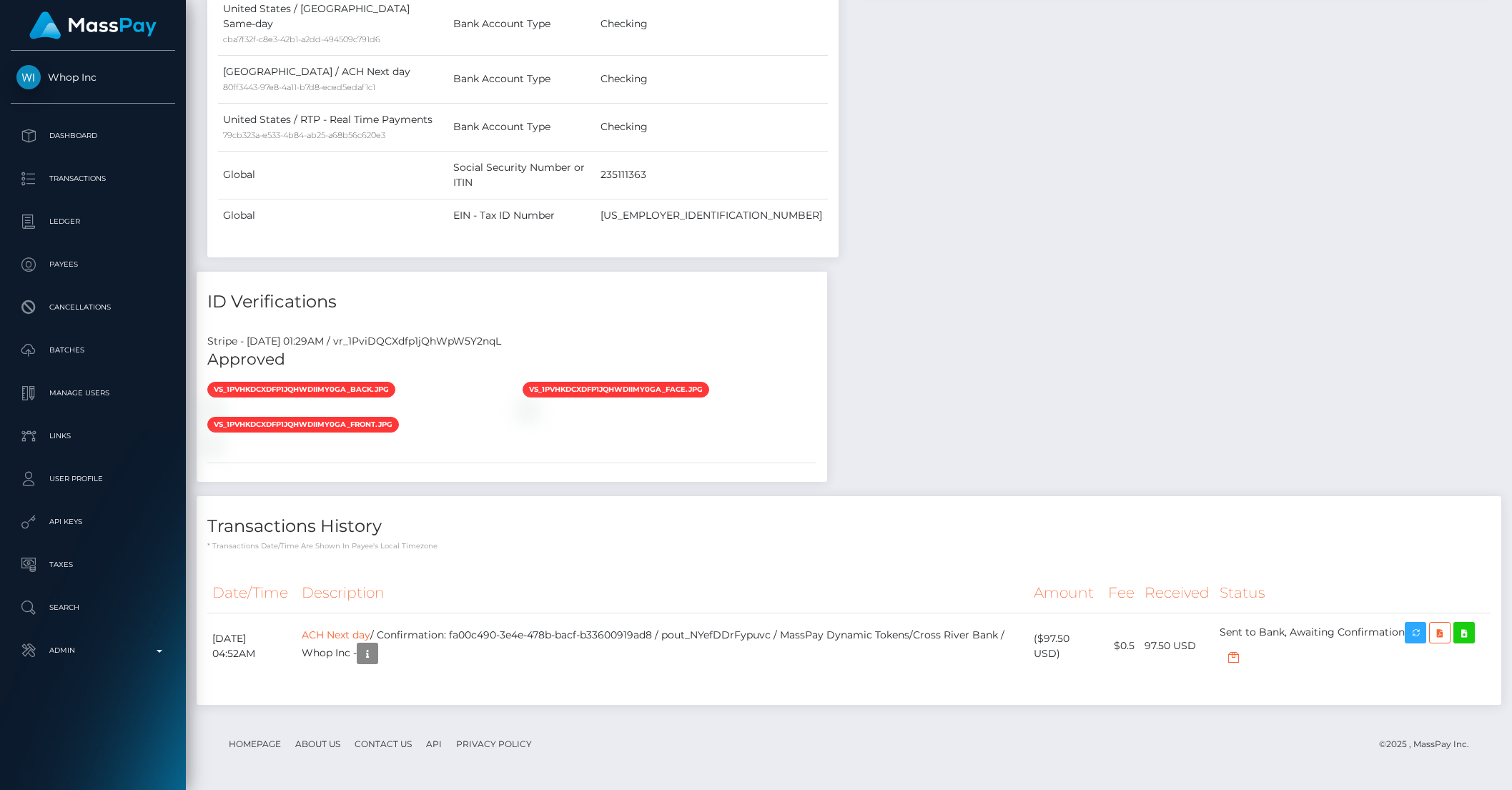
scroll to position [1088, 0]
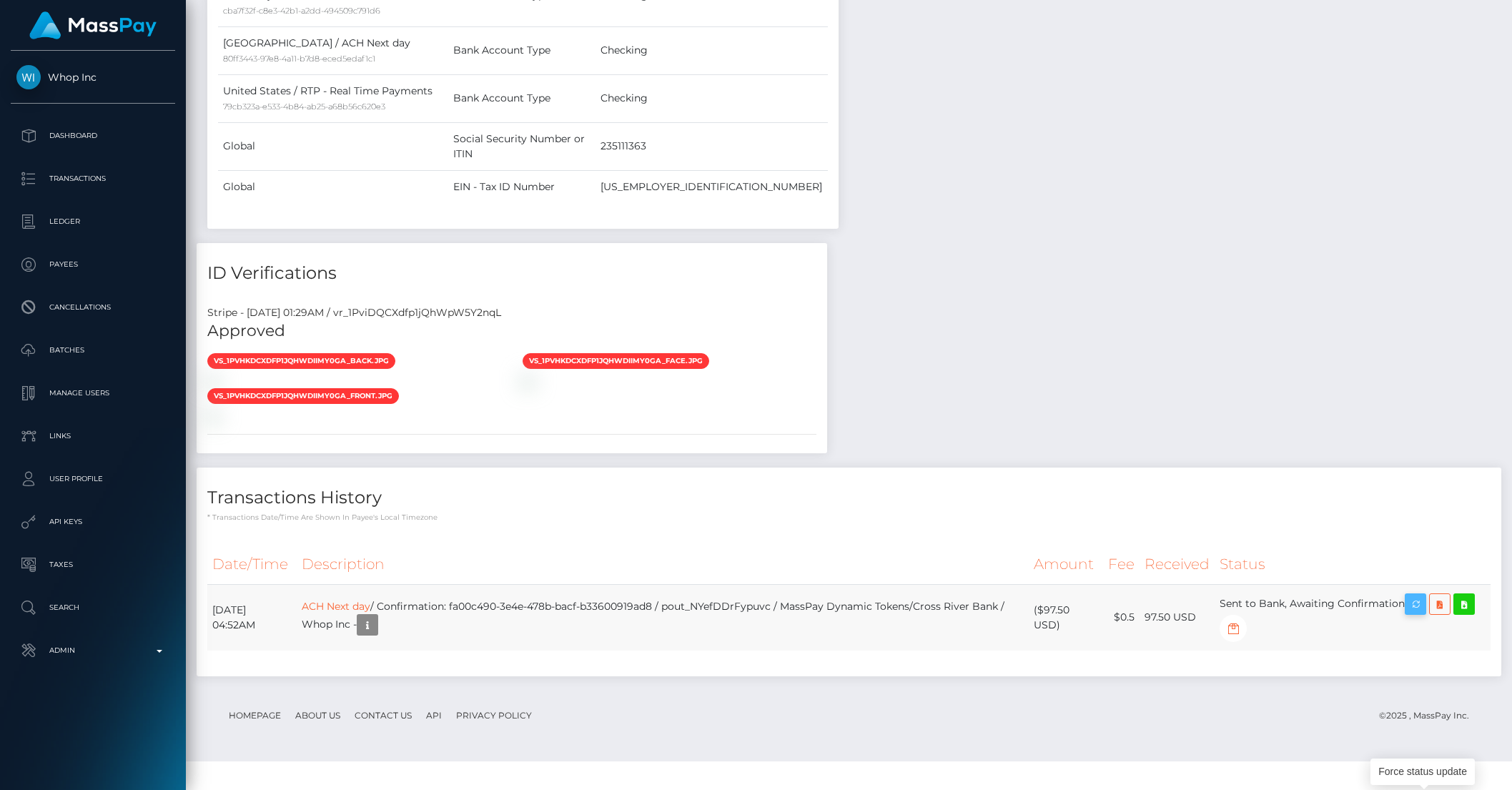
click at [1424, 613] on icon "button" at bounding box center [1415, 604] width 17 height 18
